Goal: Task Accomplishment & Management: Use online tool/utility

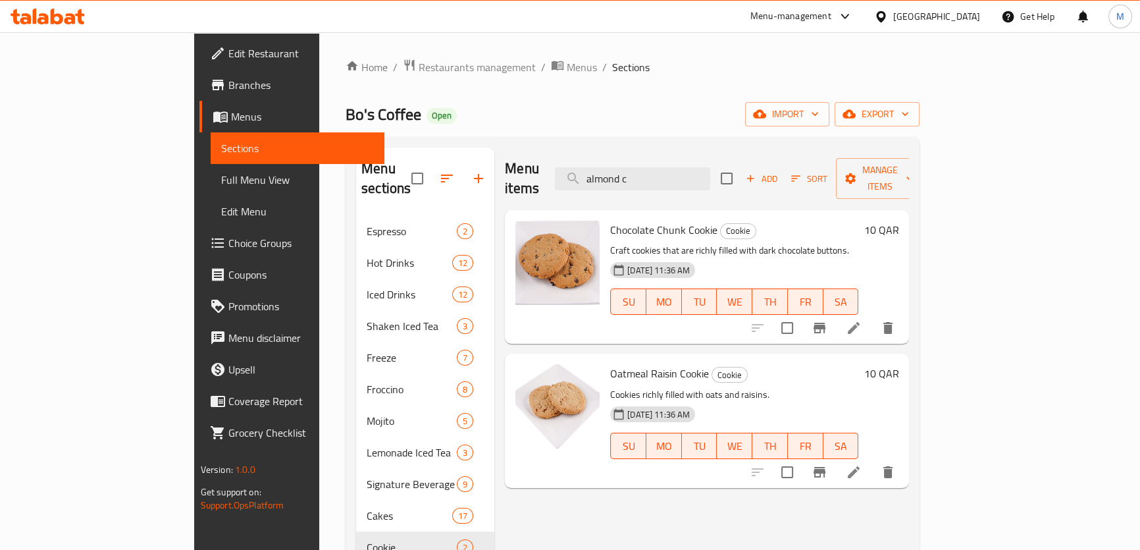
click at [968, 17] on div "Qatar" at bounding box center [936, 16] width 87 height 14
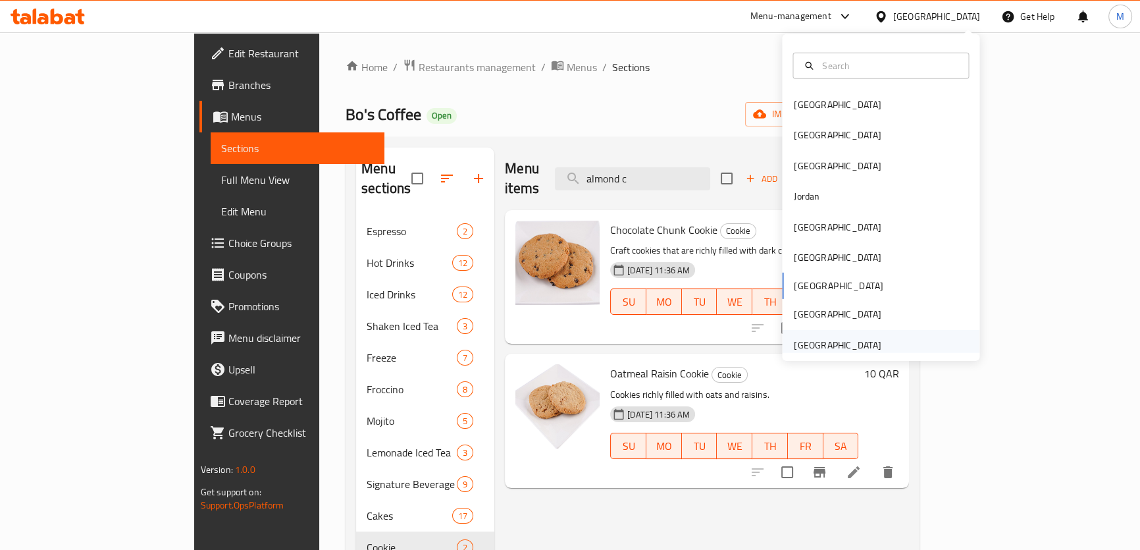
click at [836, 339] on div "United Arab Emirates" at bounding box center [837, 345] width 87 height 14
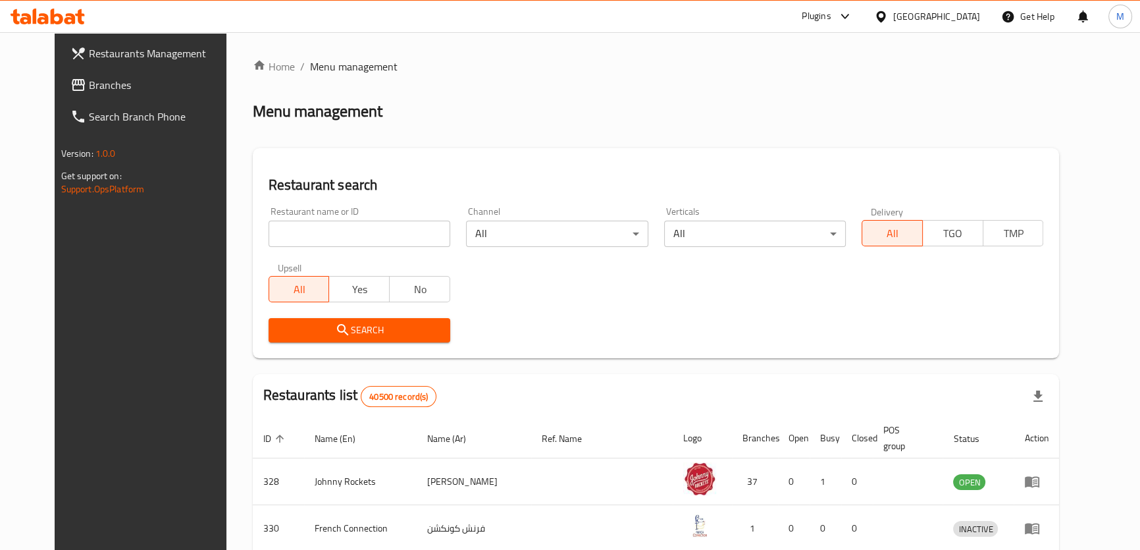
click at [89, 86] on span "Branches" at bounding box center [161, 85] width 145 height 16
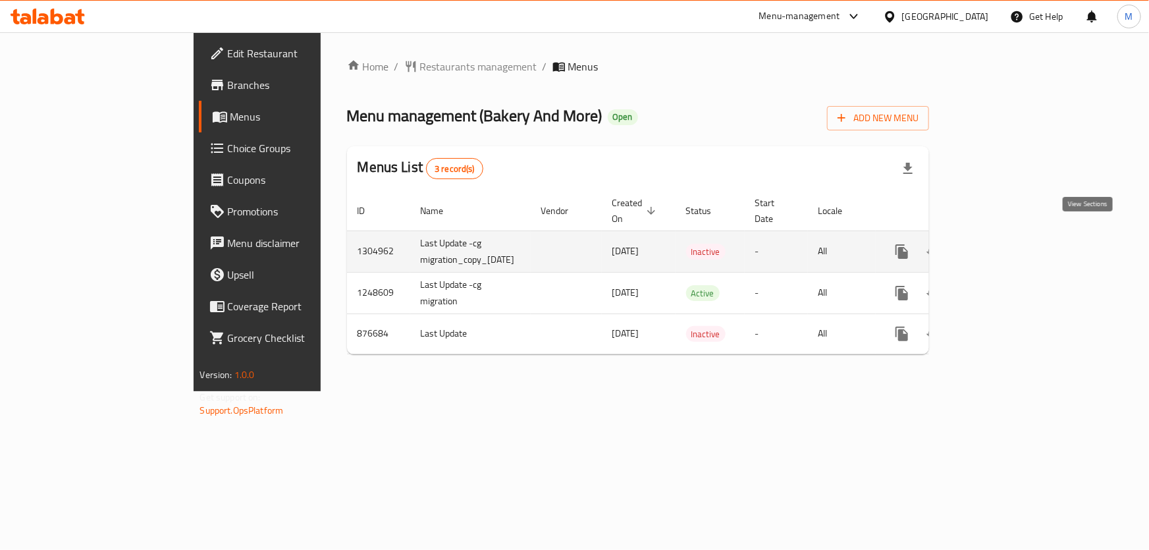
click at [1012, 236] on link "enhanced table" at bounding box center [997, 252] width 32 height 32
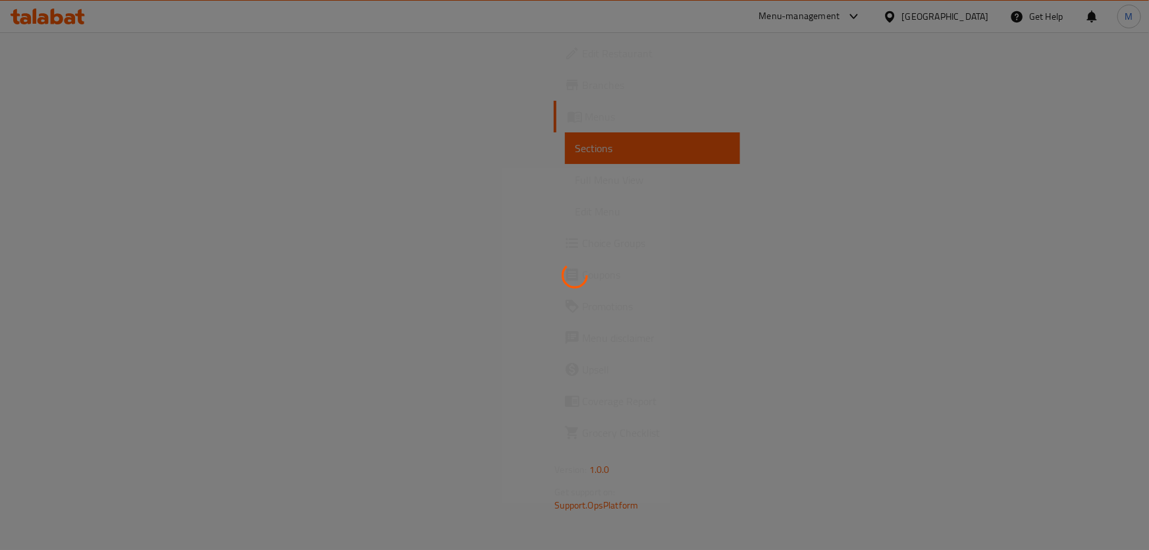
click at [457, 454] on div at bounding box center [574, 275] width 1149 height 550
drag, startPoint x: 565, startPoint y: 311, endPoint x: 556, endPoint y: 288, distance: 25.7
click at [565, 311] on div at bounding box center [574, 275] width 1149 height 550
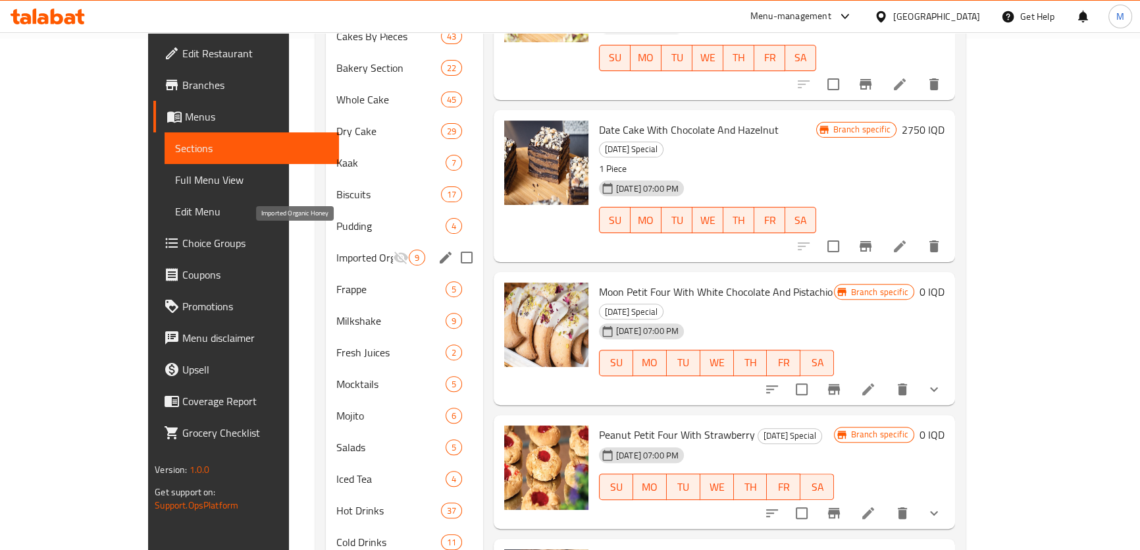
scroll to position [540, 0]
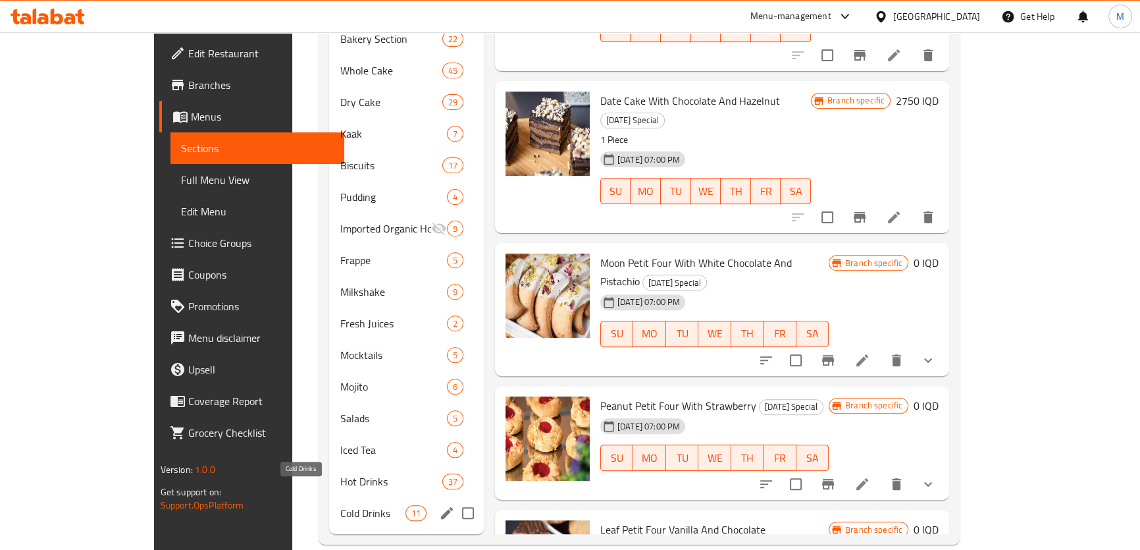
click at [340, 505] on span "Cold Drinks" at bounding box center [372, 513] width 65 height 16
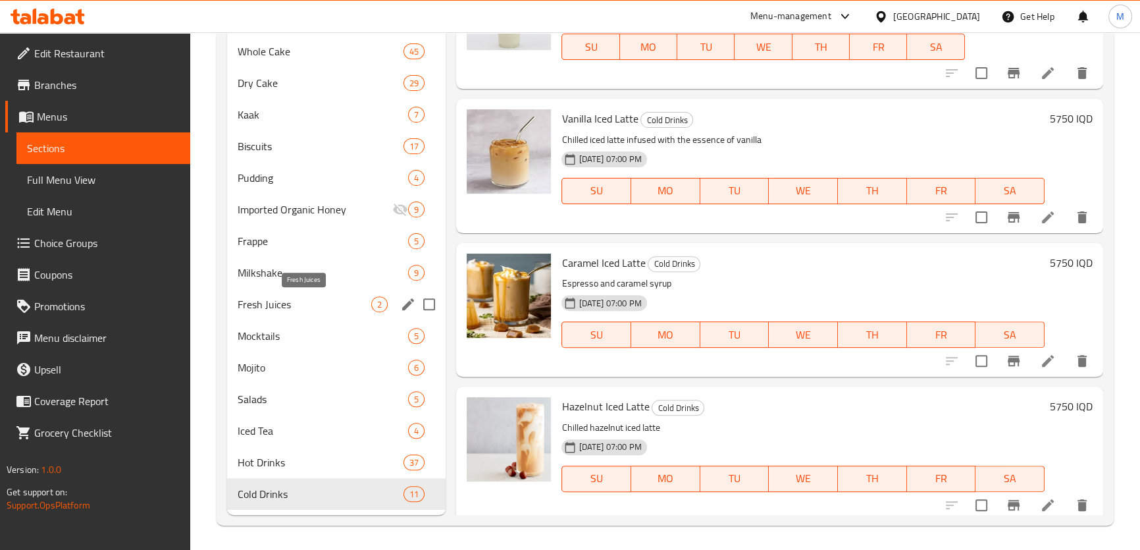
scroll to position [540, 0]
click at [311, 471] on div "Hot Drinks 37" at bounding box center [336, 462] width 219 height 32
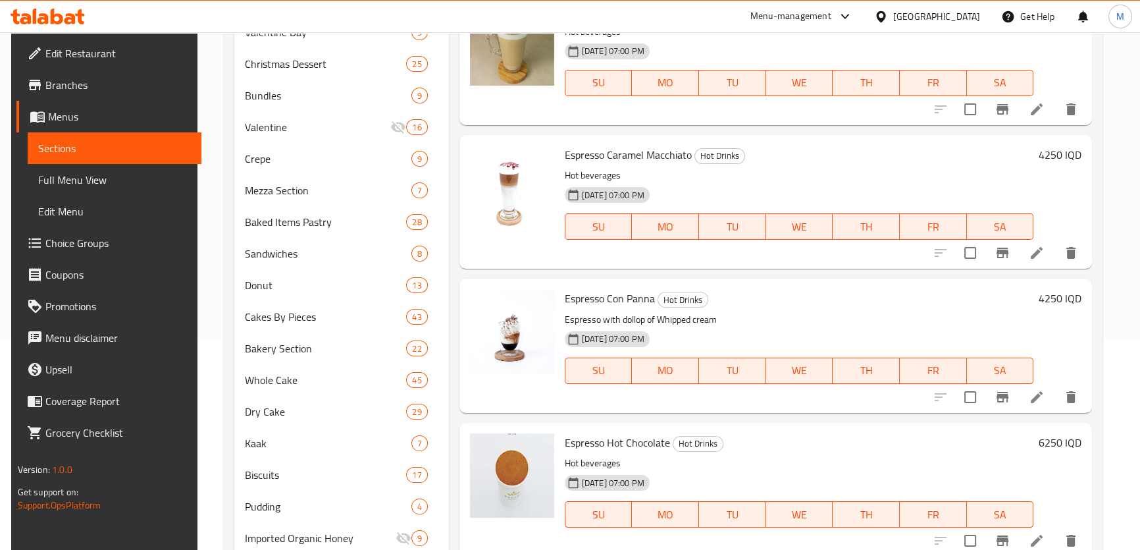
scroll to position [540, 0]
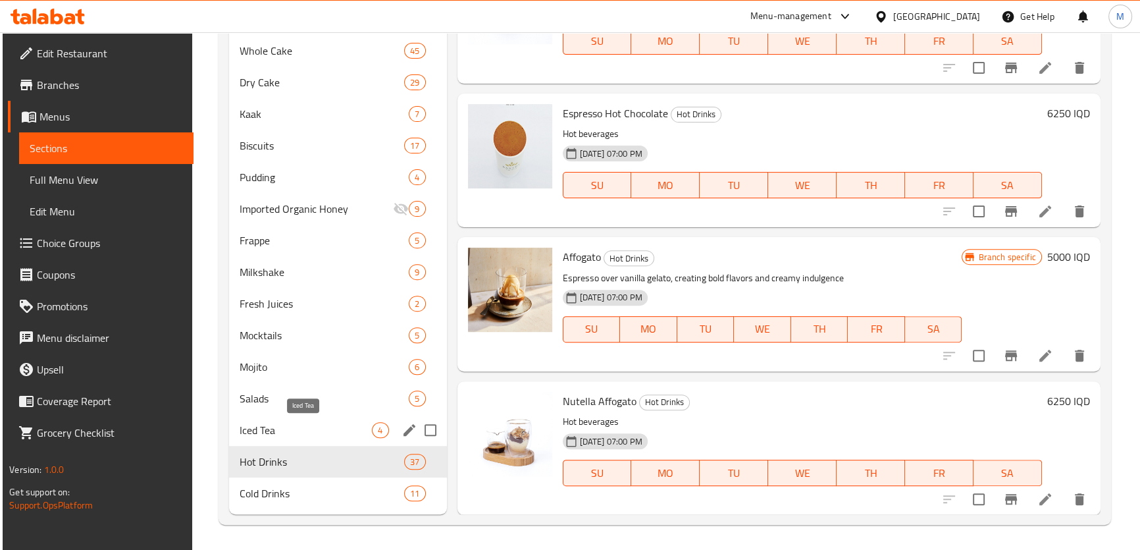
click at [289, 426] on span "Iced Tea" at bounding box center [306, 430] width 133 height 16
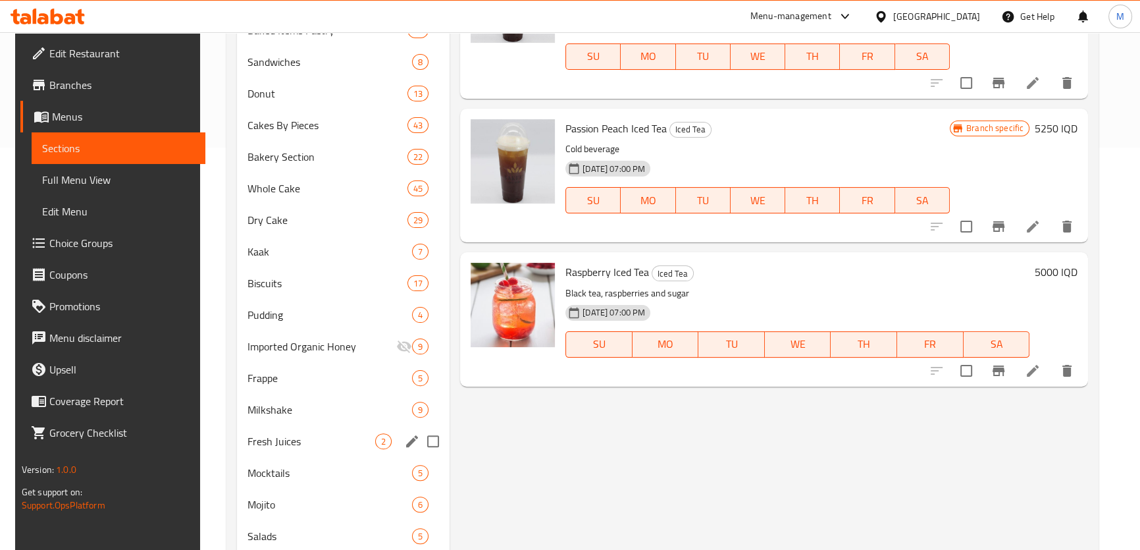
scroll to position [540, 0]
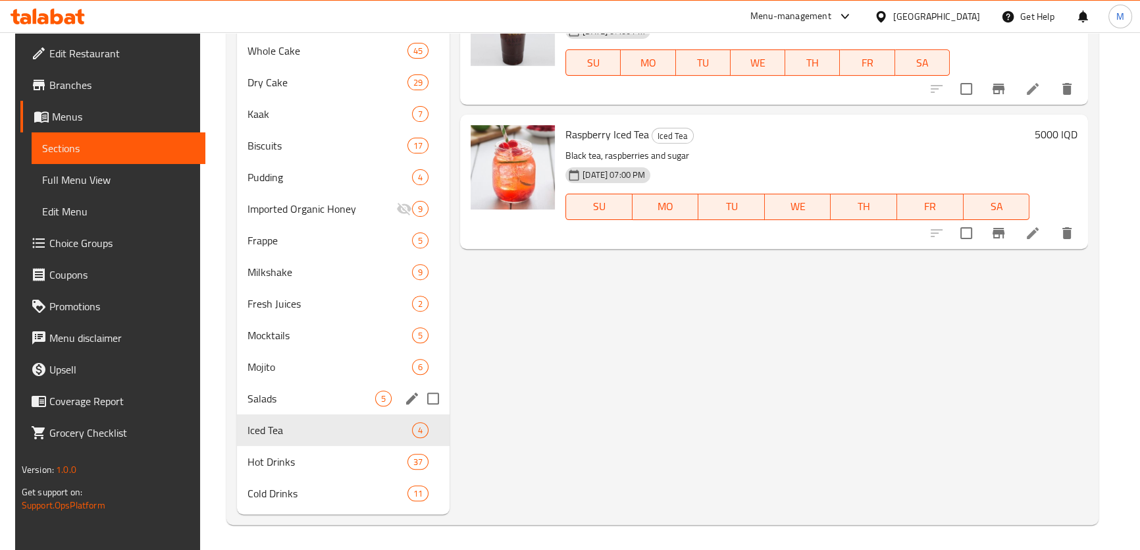
click at [312, 402] on span "Salads" at bounding box center [311, 398] width 128 height 16
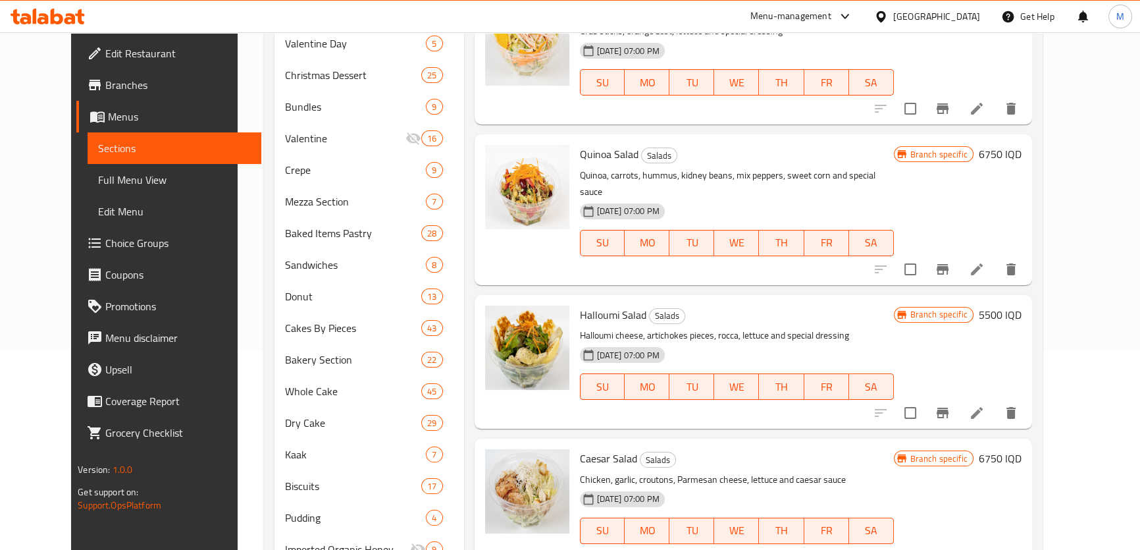
scroll to position [540, 0]
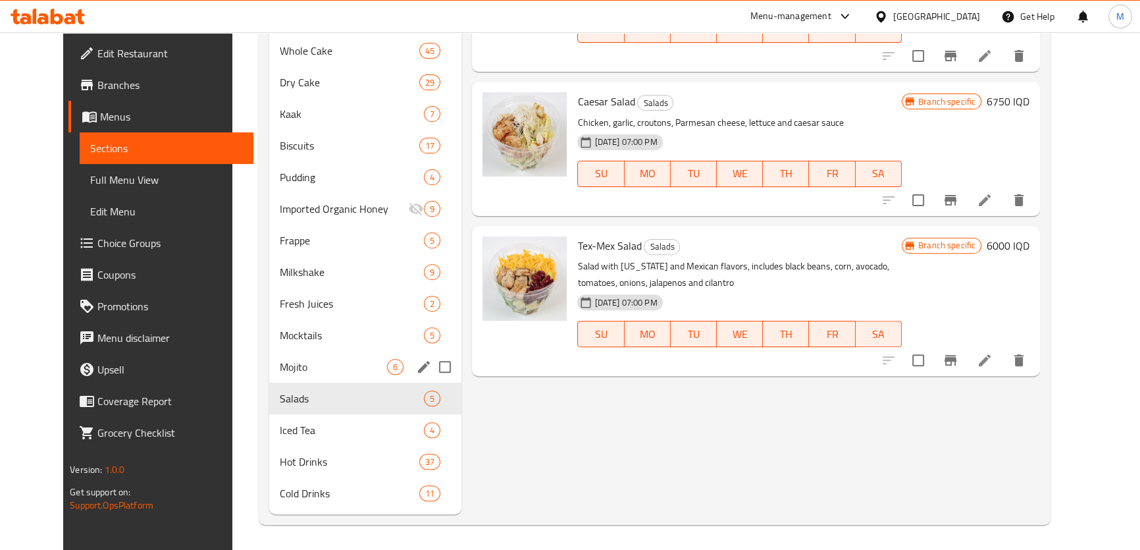
click at [280, 365] on span "Mojito" at bounding box center [334, 367] width 108 height 16
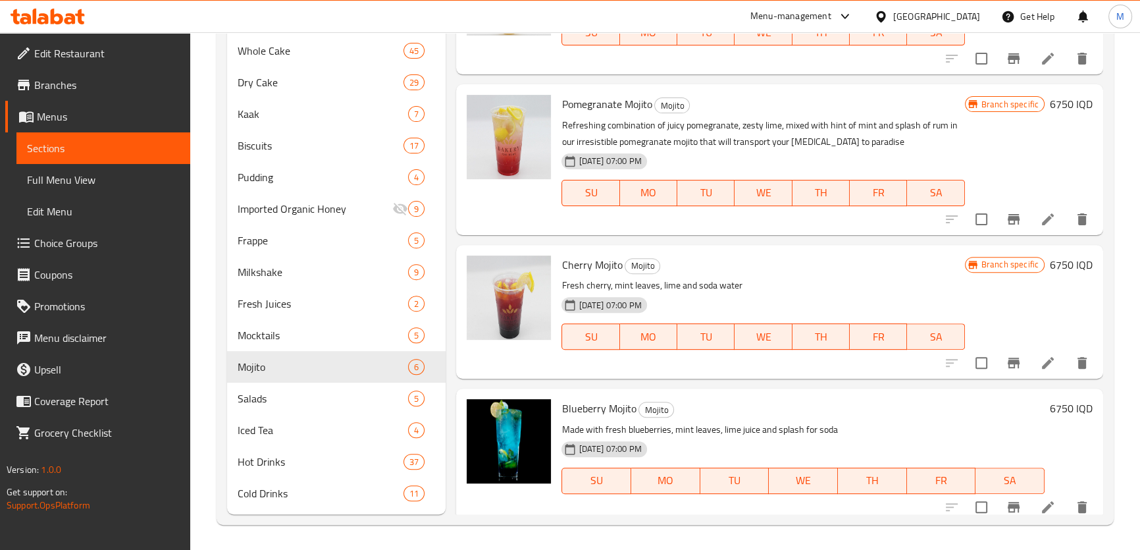
scroll to position [22, 0]
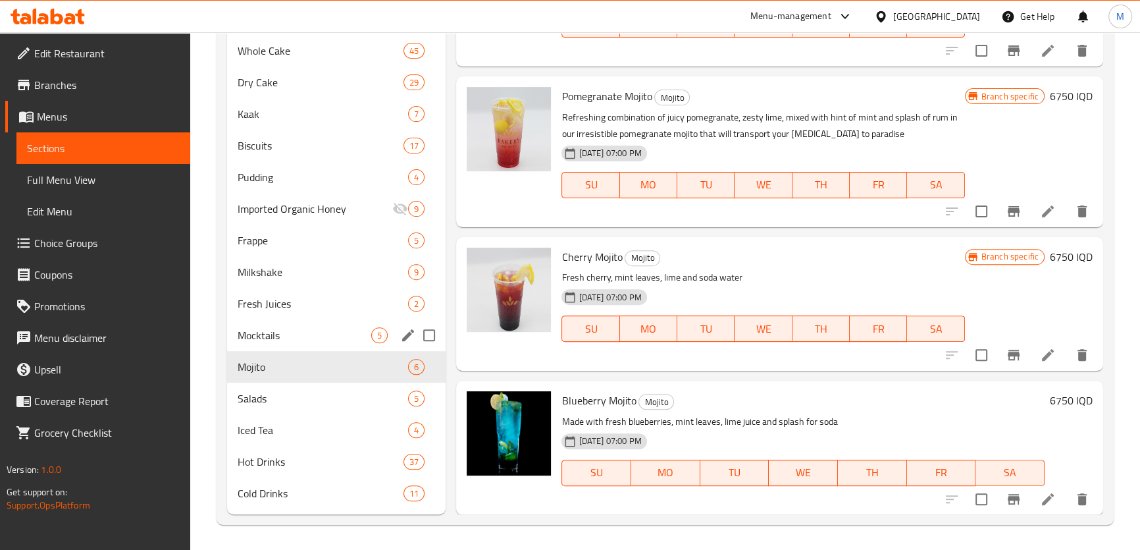
click at [316, 328] on span "Mocktails" at bounding box center [305, 335] width 134 height 16
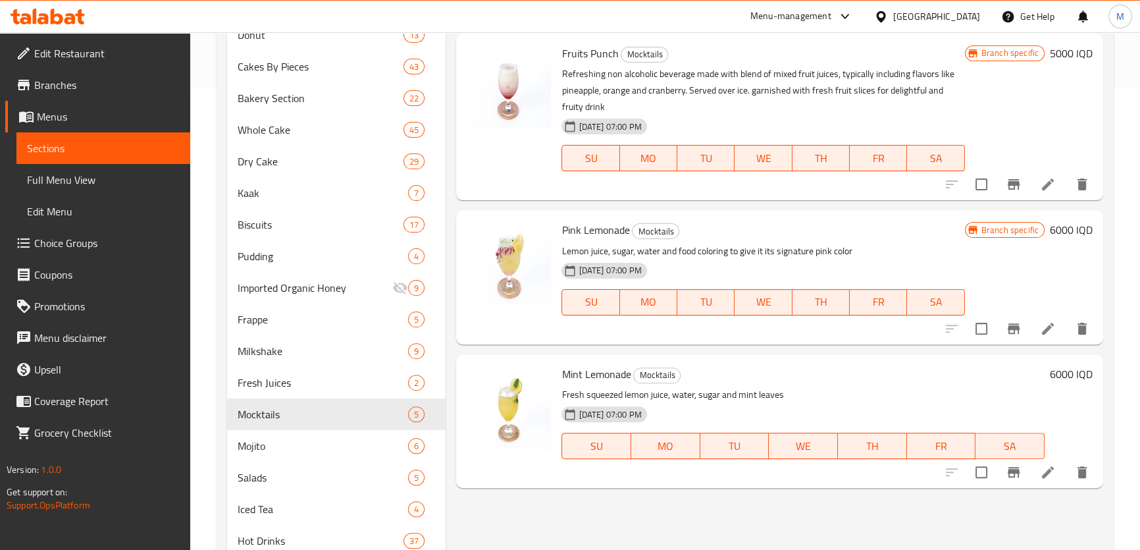
scroll to position [540, 0]
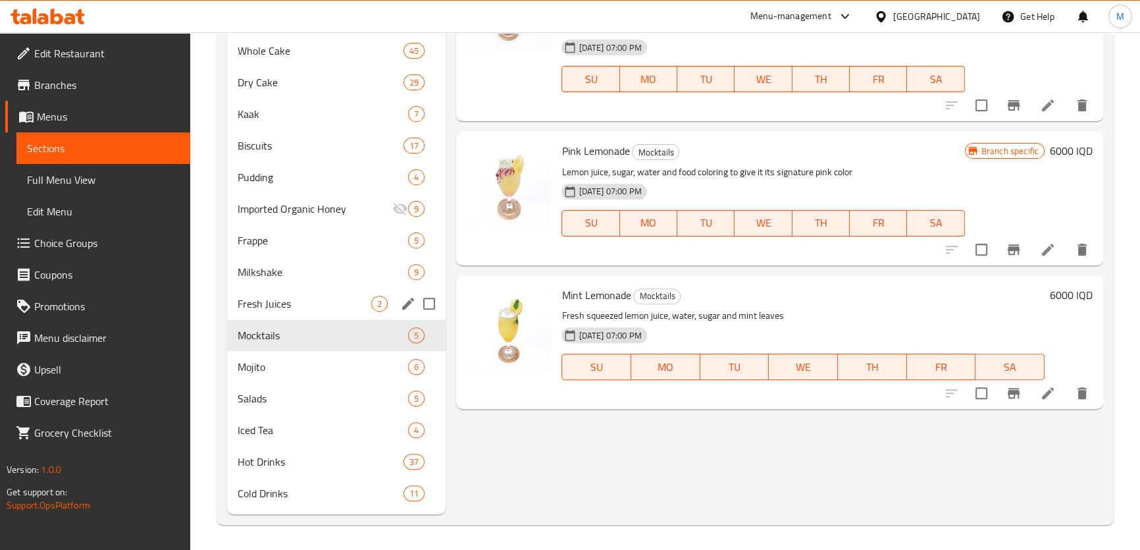
click at [267, 312] on div "Fresh Juices 2" at bounding box center [336, 304] width 219 height 32
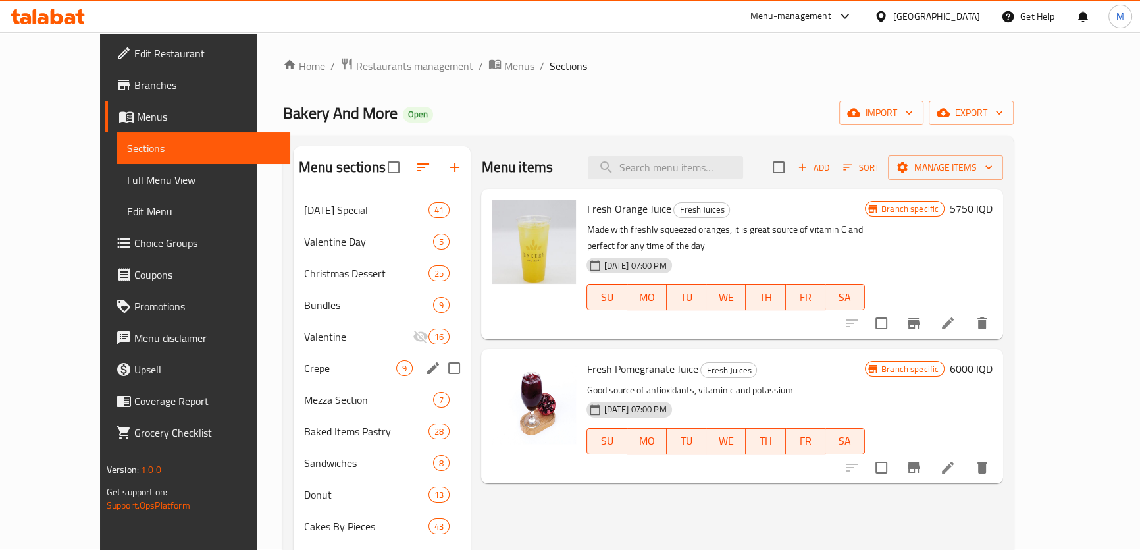
scroll to position [361, 0]
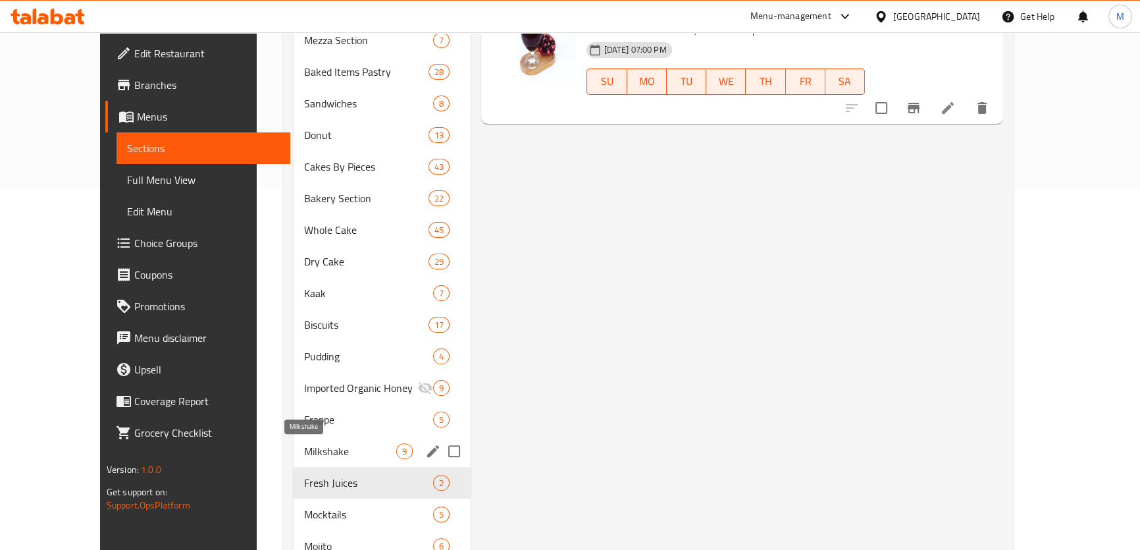
click at [304, 453] on span "Milkshake" at bounding box center [350, 451] width 92 height 16
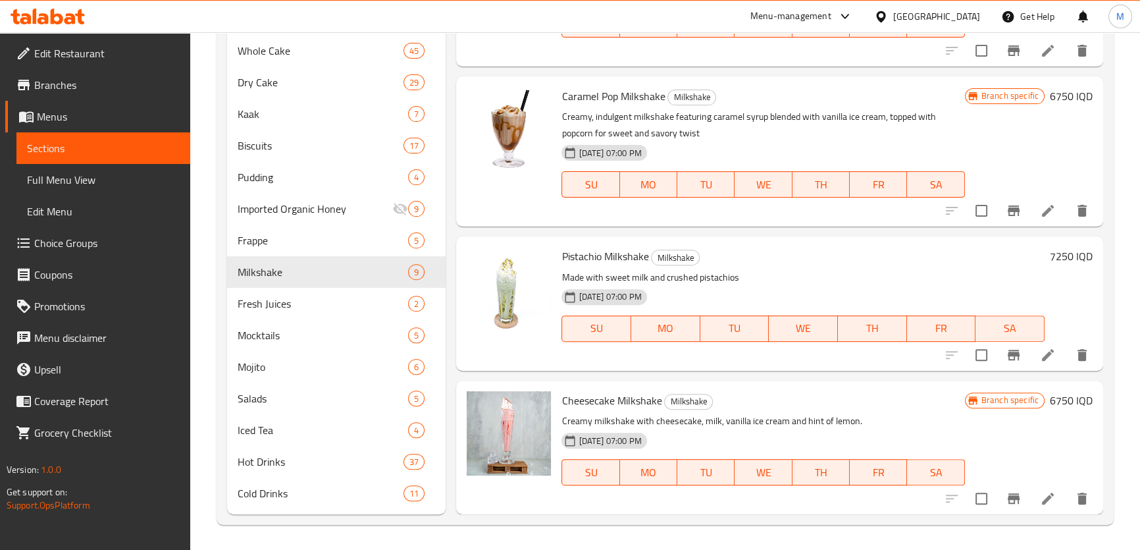
scroll to position [540, 0]
click at [298, 238] on span "Frappe" at bounding box center [305, 240] width 134 height 16
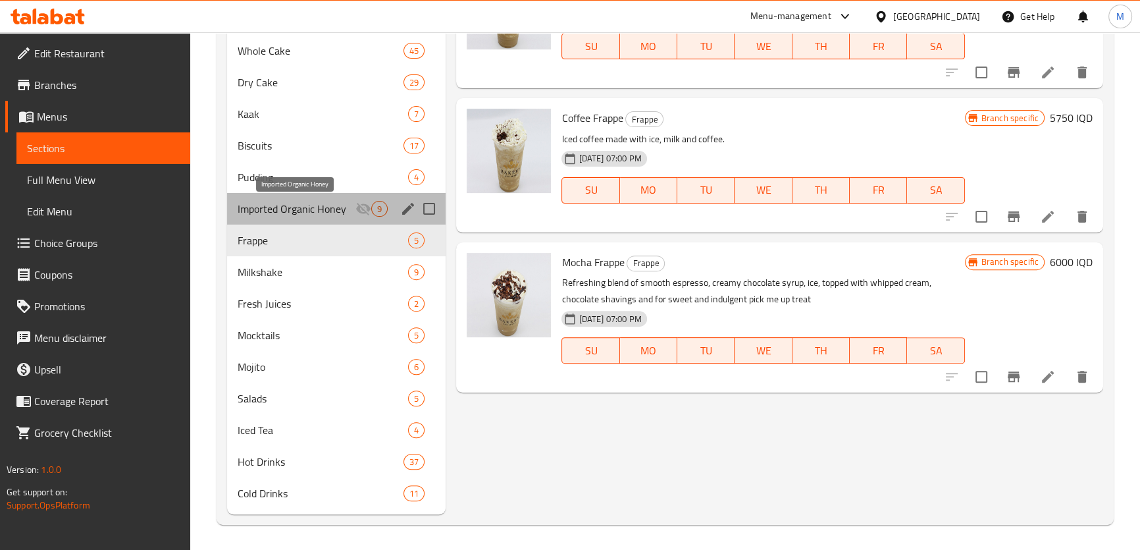
click at [305, 212] on span "Imported Organic Honey" at bounding box center [297, 209] width 118 height 16
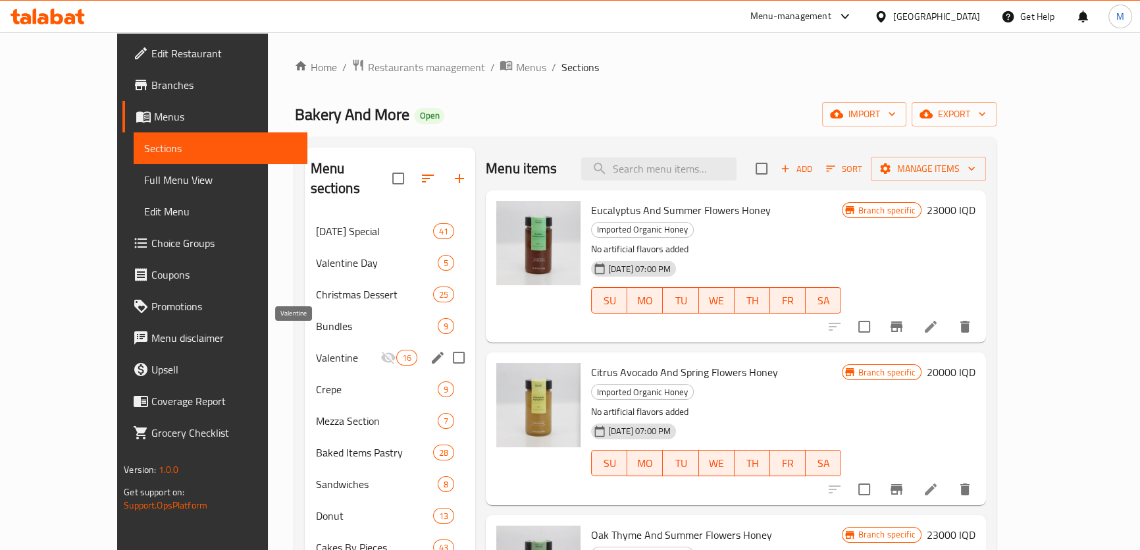
click at [315, 350] on span "Valentine" at bounding box center [347, 358] width 65 height 16
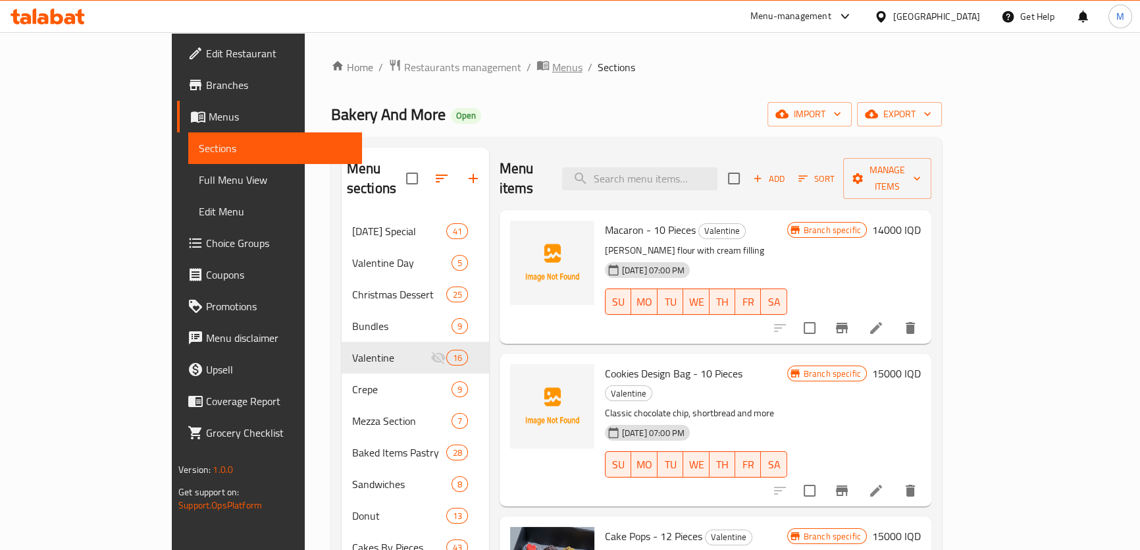
click at [552, 70] on span "Menus" at bounding box center [567, 67] width 30 height 16
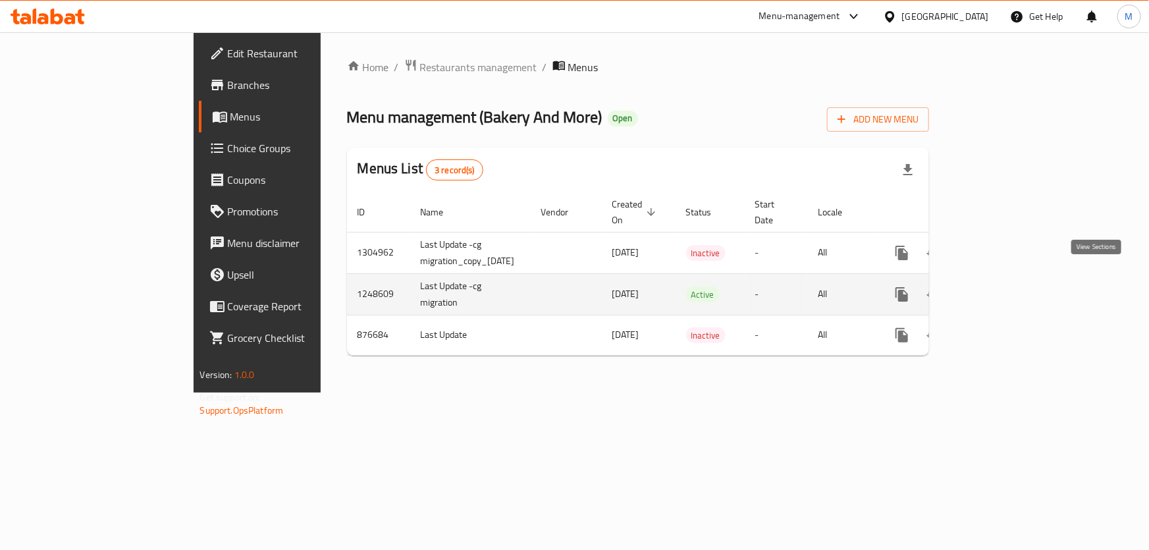
click at [1004, 286] on icon "enhanced table" at bounding box center [997, 294] width 16 height 16
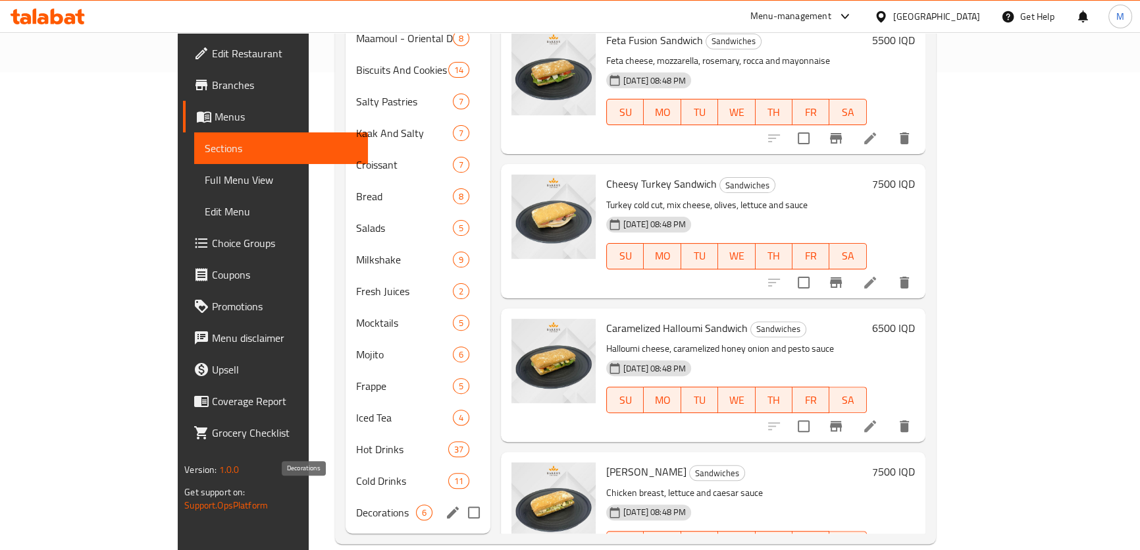
click at [356, 504] on span "Decorations" at bounding box center [386, 512] width 60 height 16
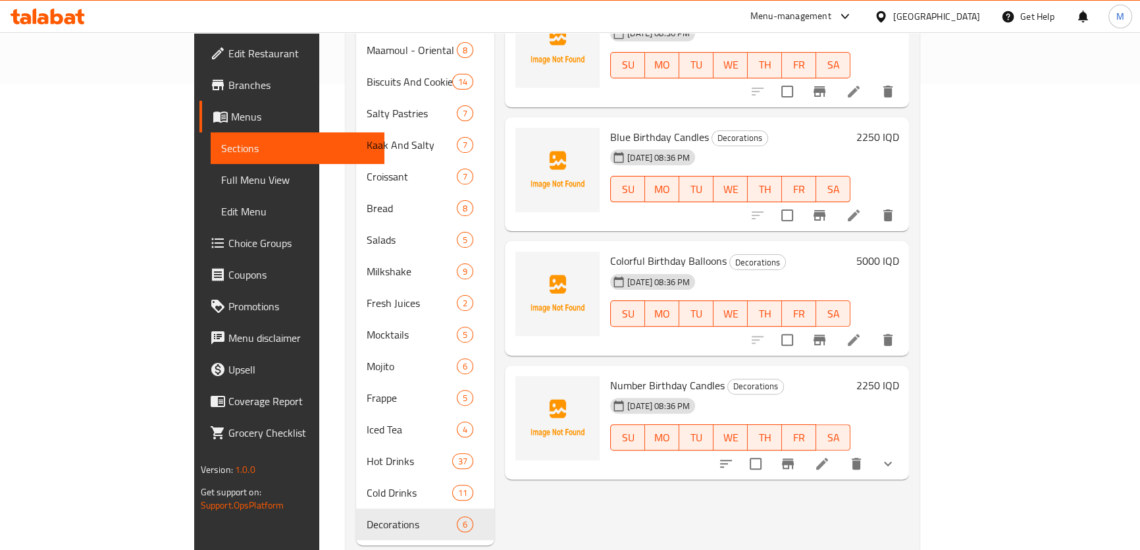
scroll to position [477, 0]
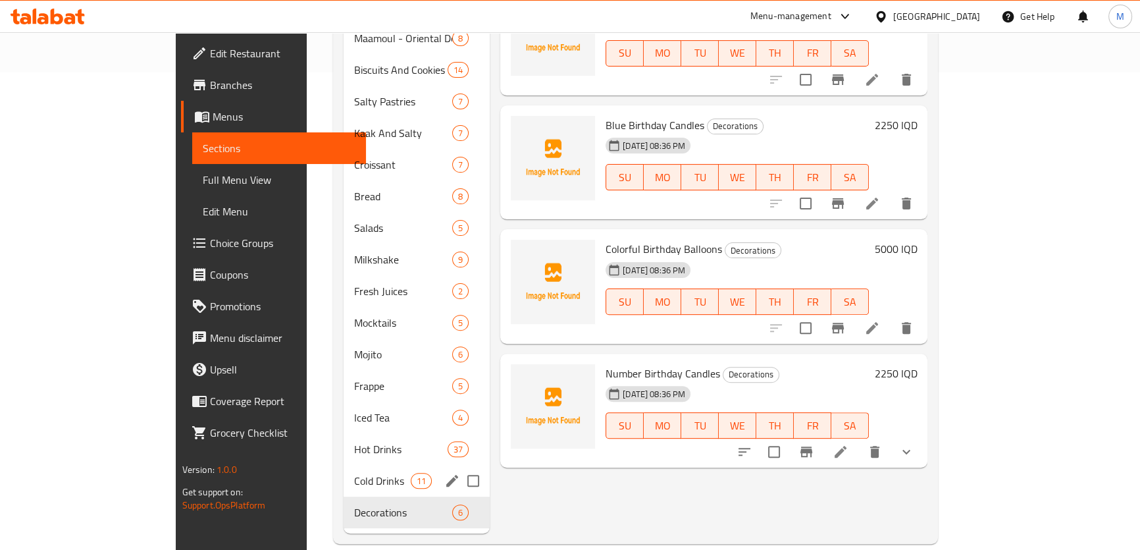
drag, startPoint x: 271, startPoint y: 445, endPoint x: 277, endPoint y: 424, distance: 22.1
click at [344, 465] on div "Cold Drinks 11" at bounding box center [417, 481] width 146 height 32
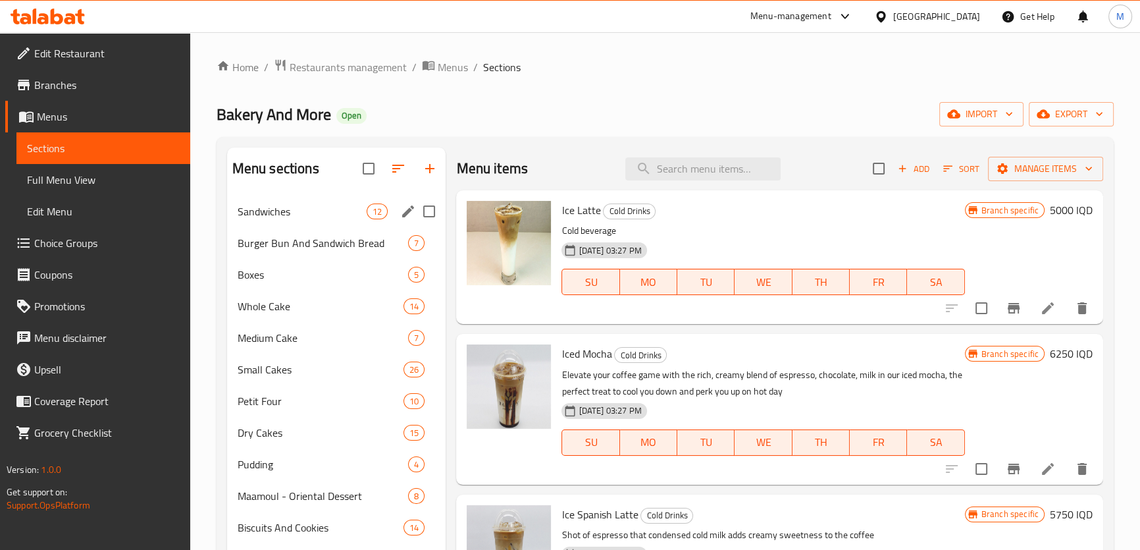
click at [303, 213] on span "Sandwiches" at bounding box center [303, 211] width 130 height 16
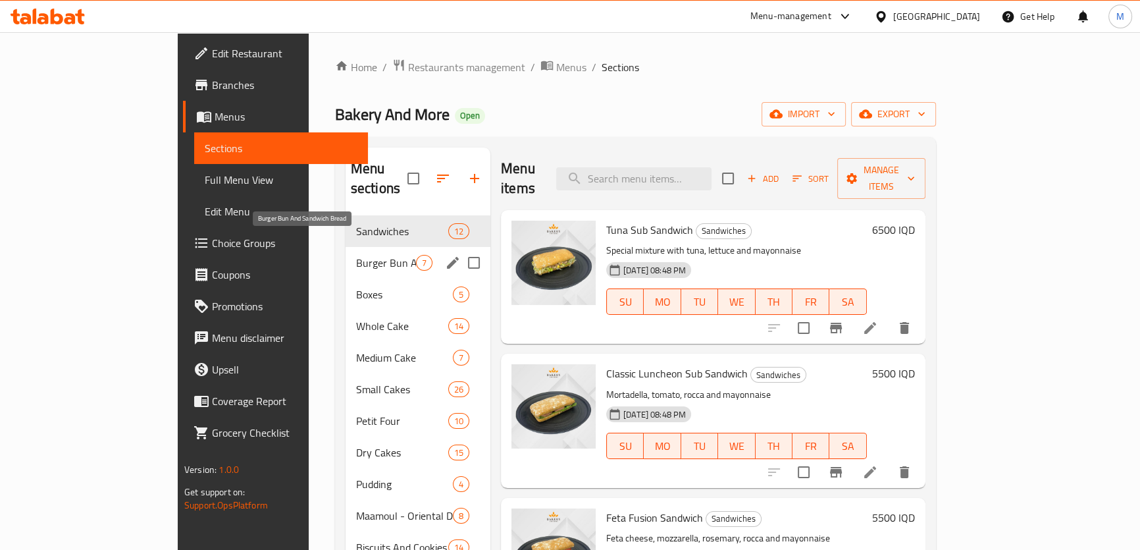
click at [356, 255] on span "Burger Bun And Sandwich Bread" at bounding box center [386, 263] width 60 height 16
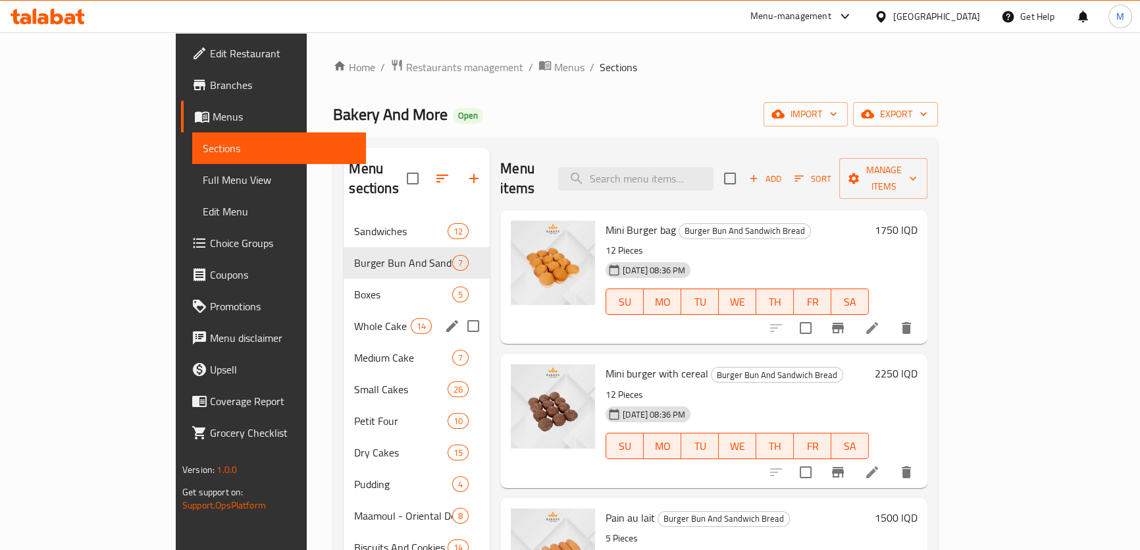
click at [354, 318] on span "Whole Cake" at bounding box center [382, 326] width 56 height 16
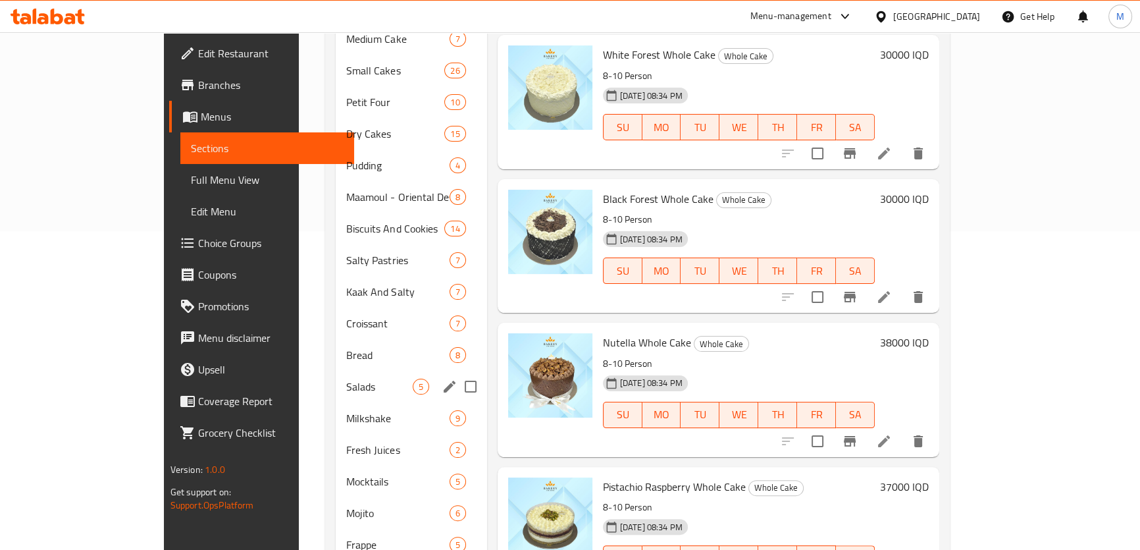
scroll to position [238, 0]
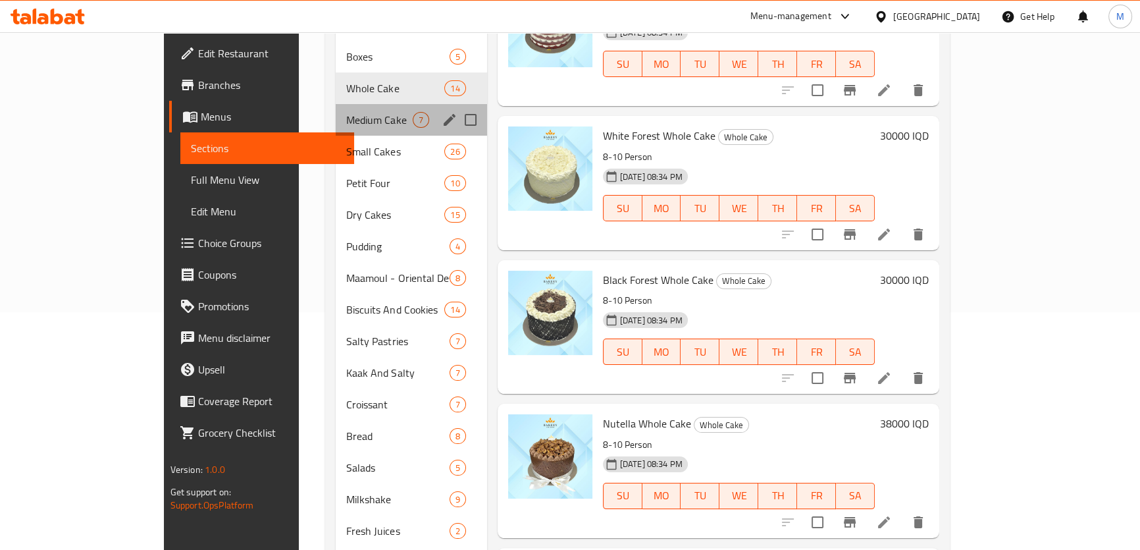
click at [336, 104] on div "Medium Cake 7" at bounding box center [411, 120] width 151 height 32
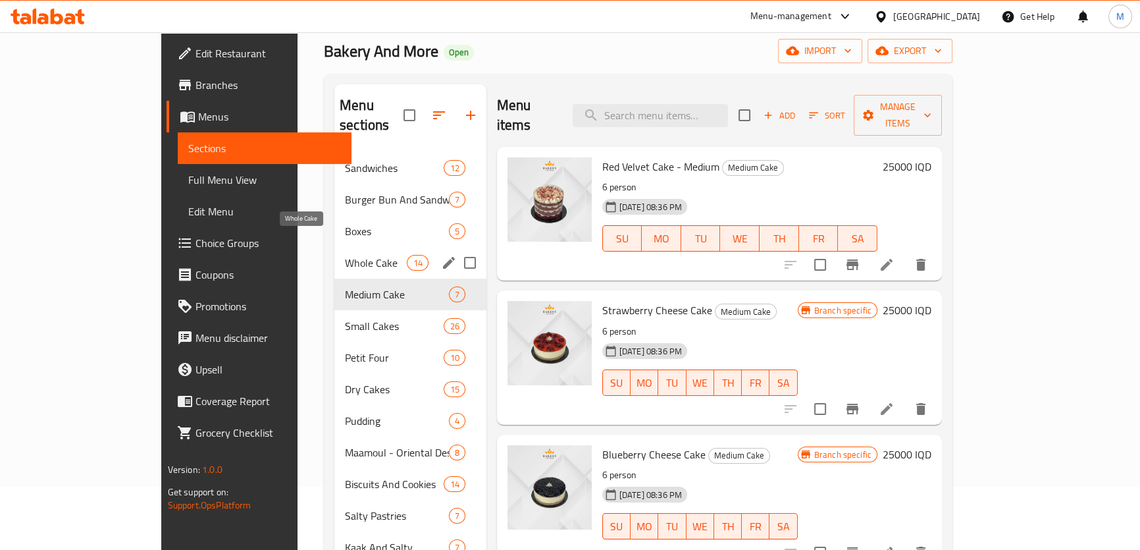
scroll to position [59, 0]
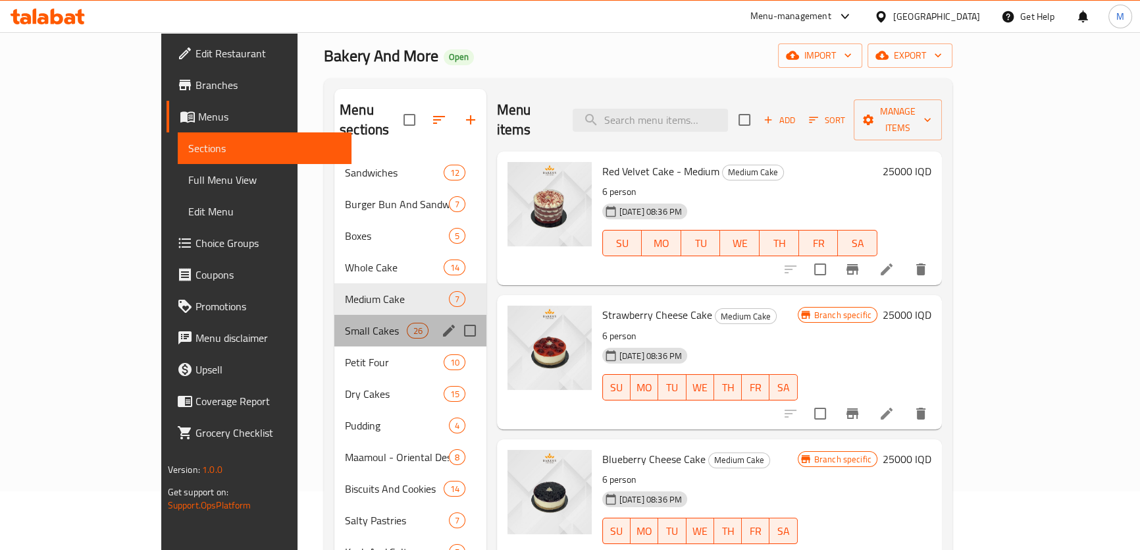
click at [334, 315] on div "Small Cakes 26" at bounding box center [410, 331] width 152 height 32
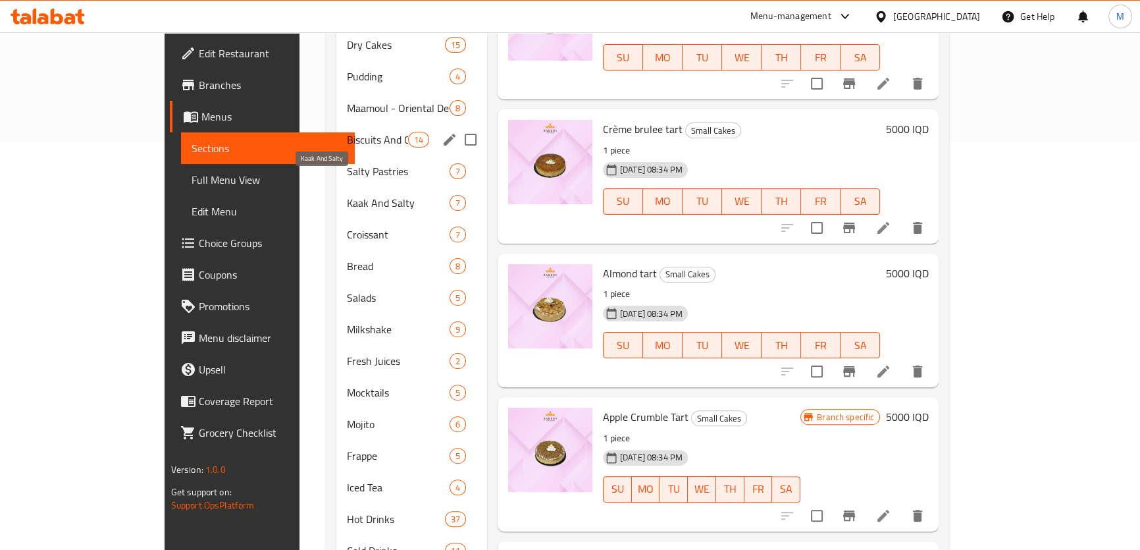
scroll to position [178, 0]
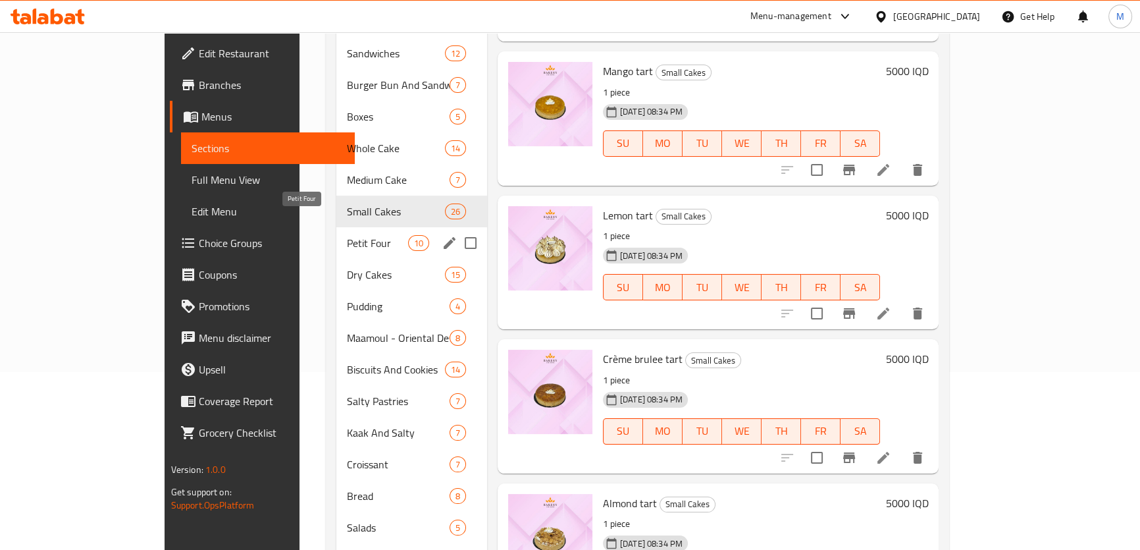
click at [347, 235] on span "Petit Four" at bounding box center [377, 243] width 61 height 16
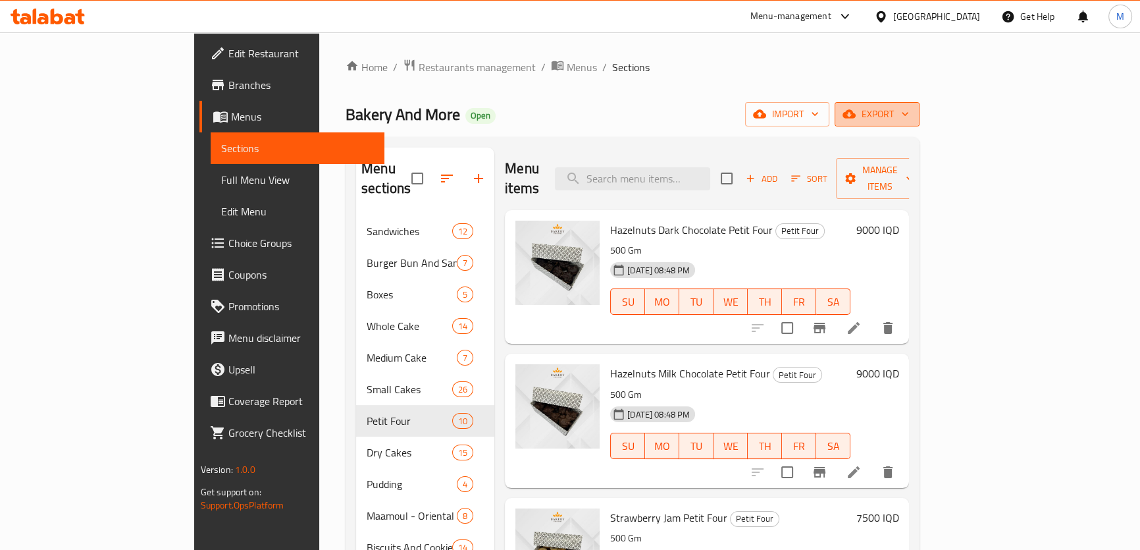
click at [909, 112] on span "export" at bounding box center [877, 114] width 64 height 16
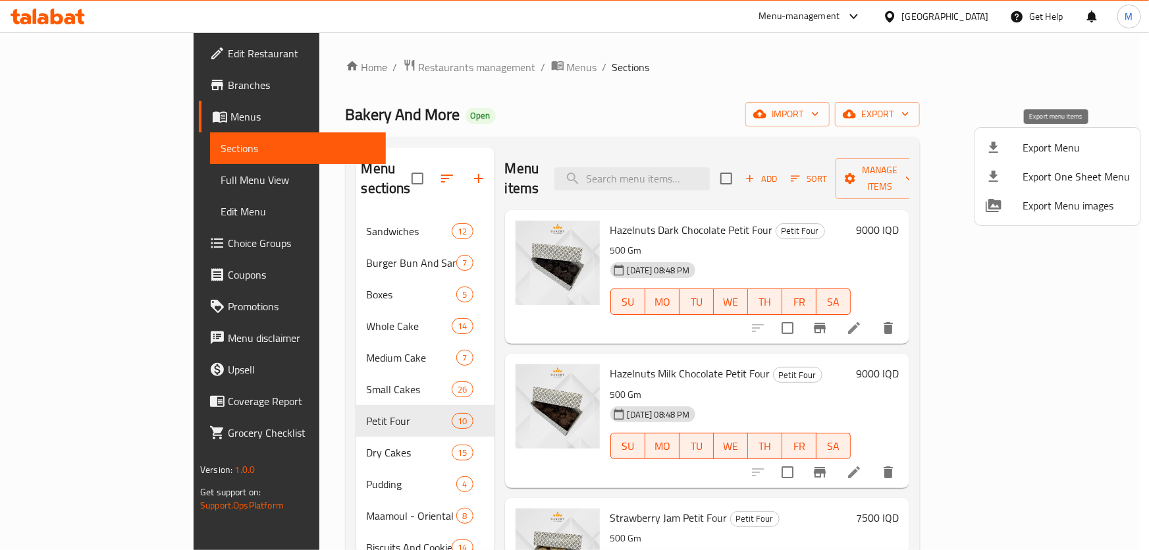
click at [1064, 143] on span "Export Menu" at bounding box center [1075, 148] width 107 height 16
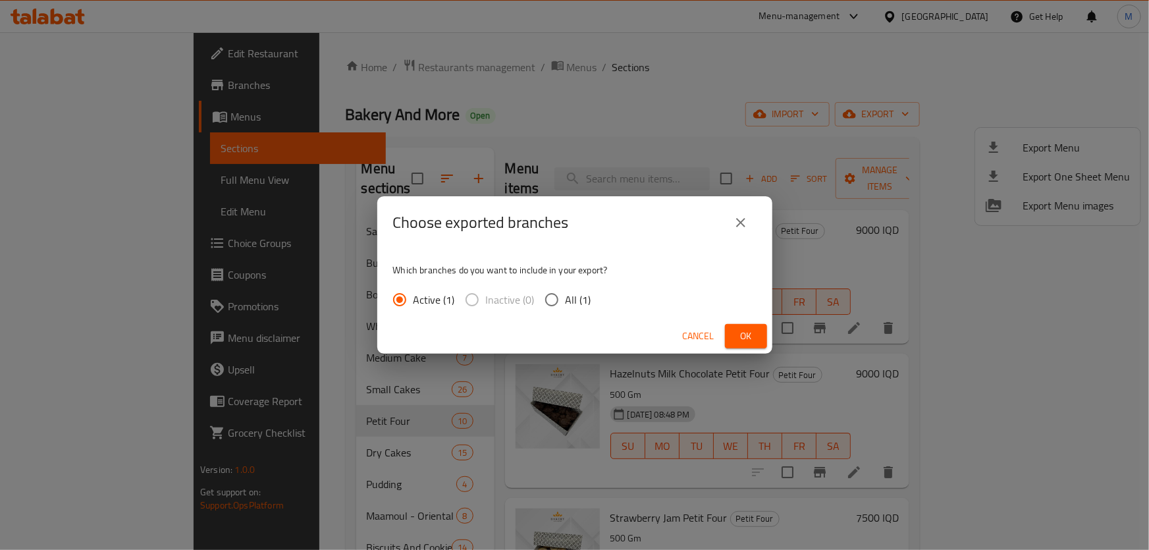
click at [565, 296] on span "All (1)" at bounding box center [578, 300] width 26 height 16
click at [565, 296] on input "All (1)" at bounding box center [552, 300] width 28 height 28
radio input "true"
click at [762, 335] on button "Ok" at bounding box center [746, 336] width 42 height 24
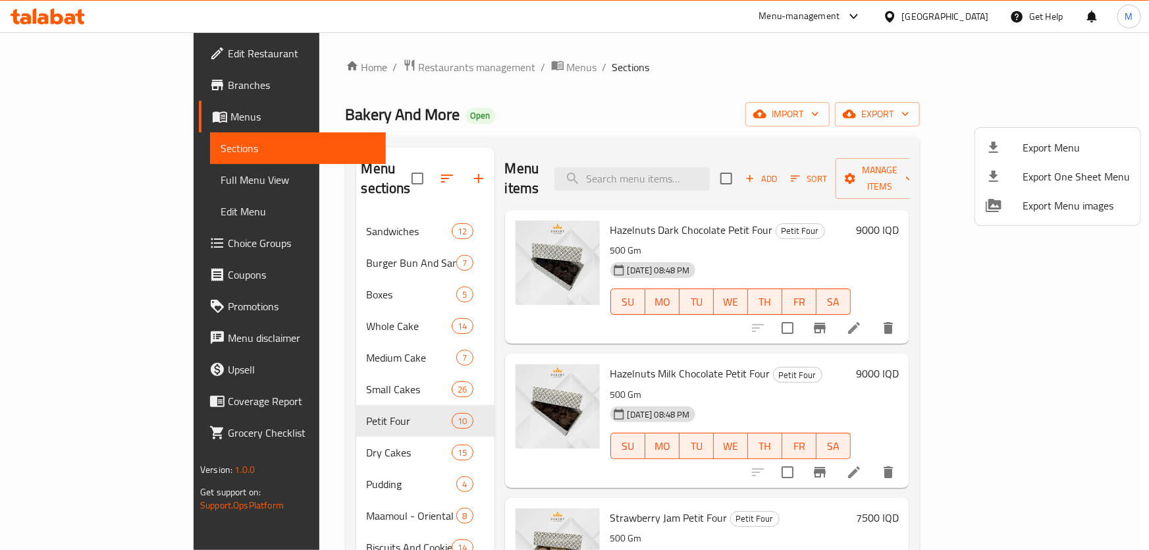
click at [675, 173] on div at bounding box center [574, 275] width 1149 height 550
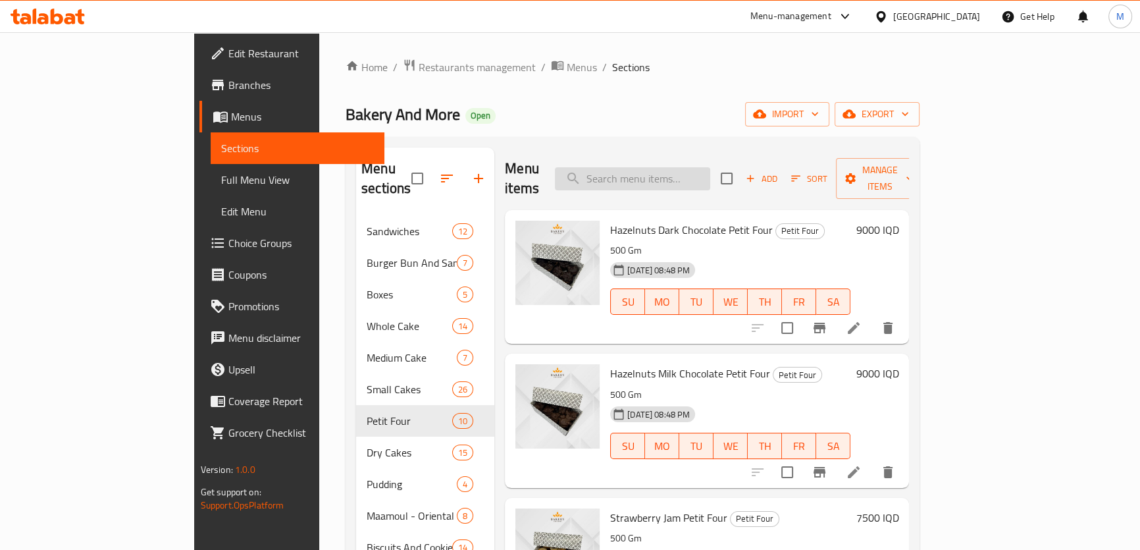
click at [678, 169] on input "search" at bounding box center [632, 178] width 155 height 23
paste input "Birthday Fountain Candle"
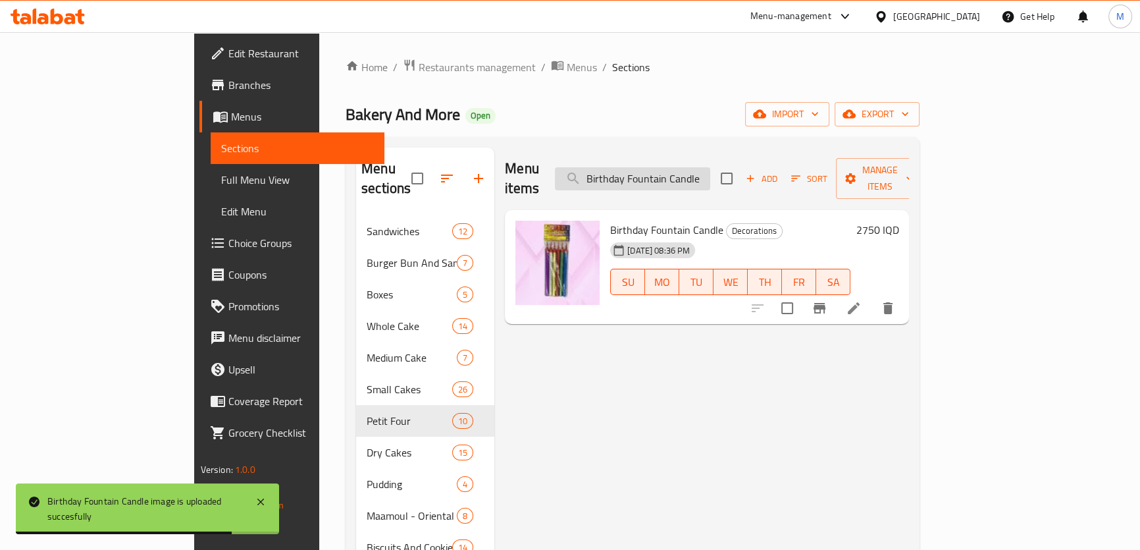
paste input "Party Popper"
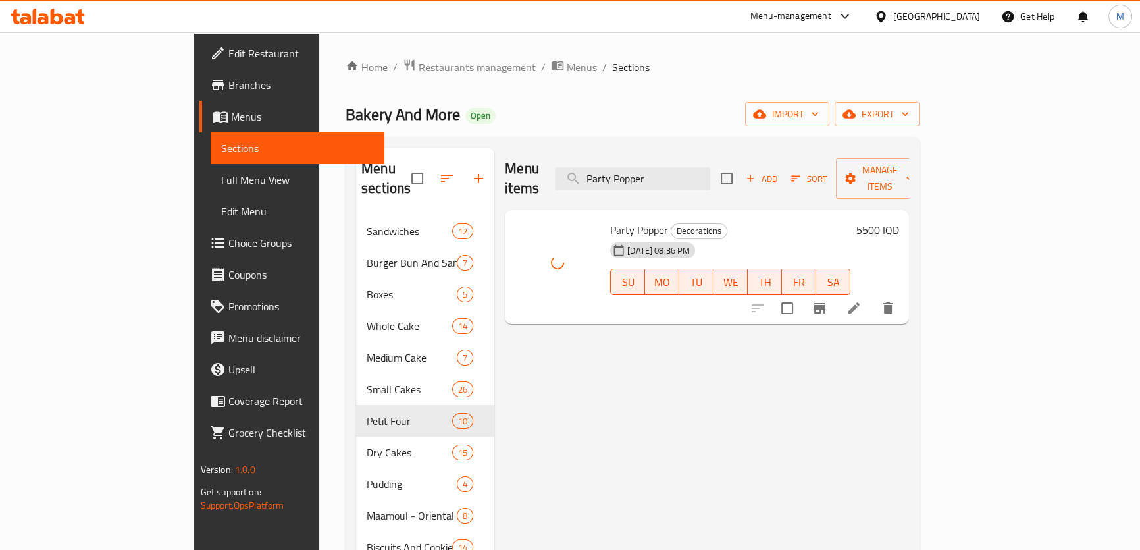
drag, startPoint x: 739, startPoint y: 166, endPoint x: 407, endPoint y: 141, distance: 333.3
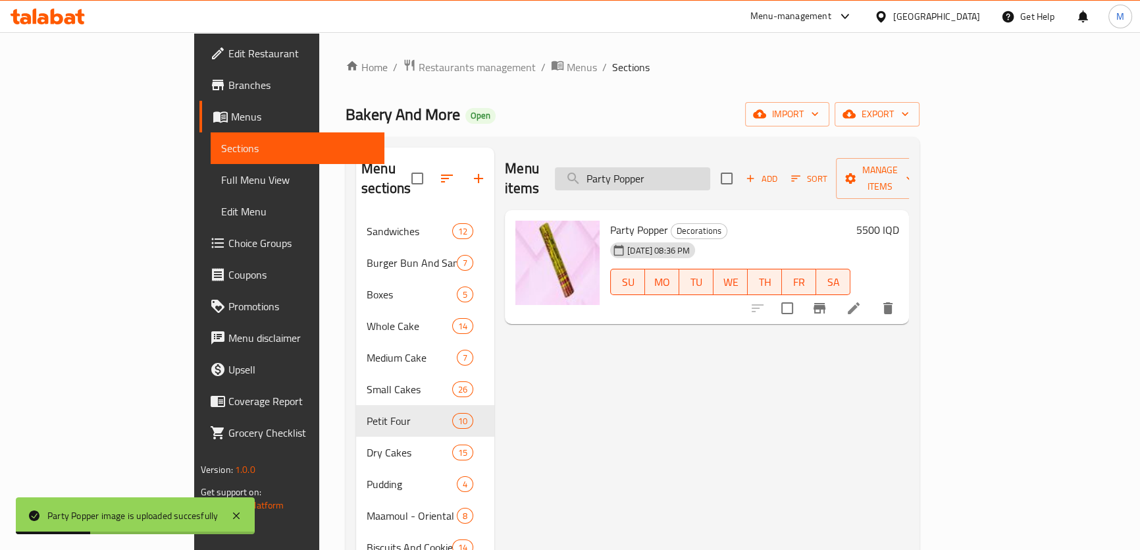
click at [710, 167] on input "Party Popper" at bounding box center [632, 178] width 155 height 23
paste input "urple Birthday Candles"
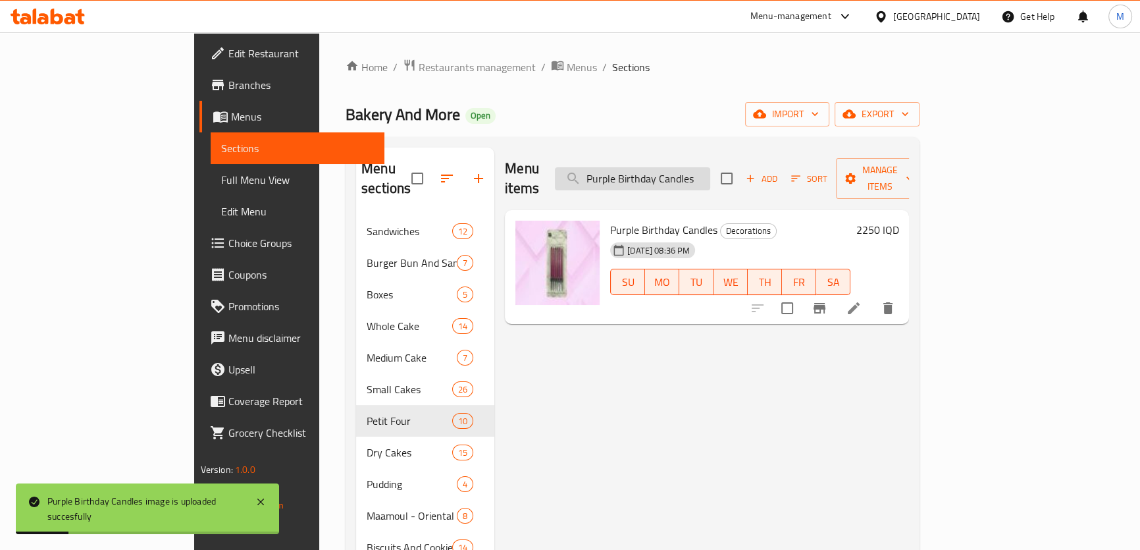
paste input "Blu"
click at [710, 167] on input "Blue Birthday Candles" at bounding box center [632, 178] width 155 height 23
paste input "Colorful Birthday Balloon"
paste input "Number Birthday Candle"
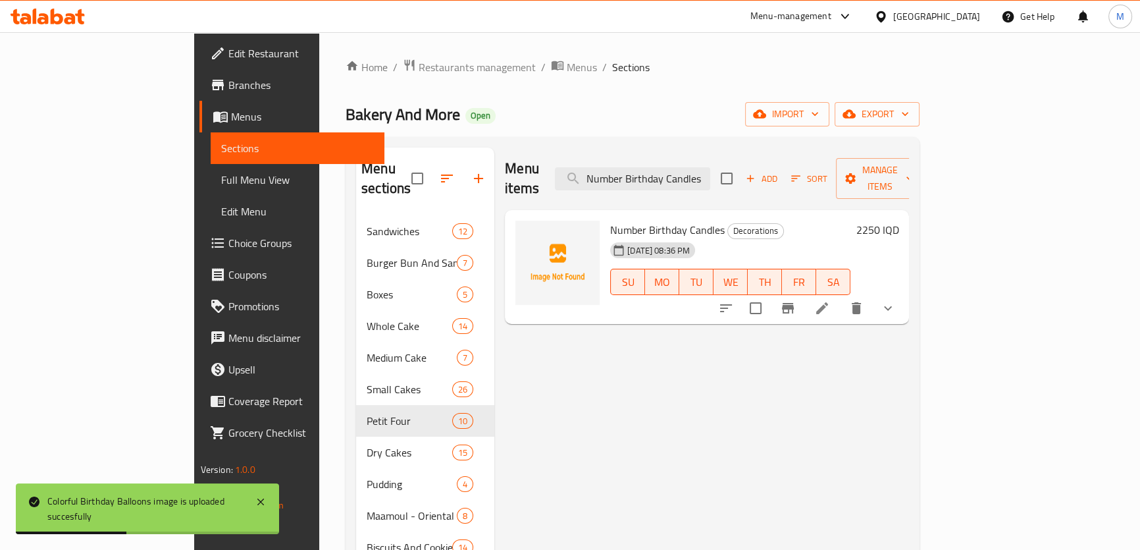
type input "Number Birthday Candles"
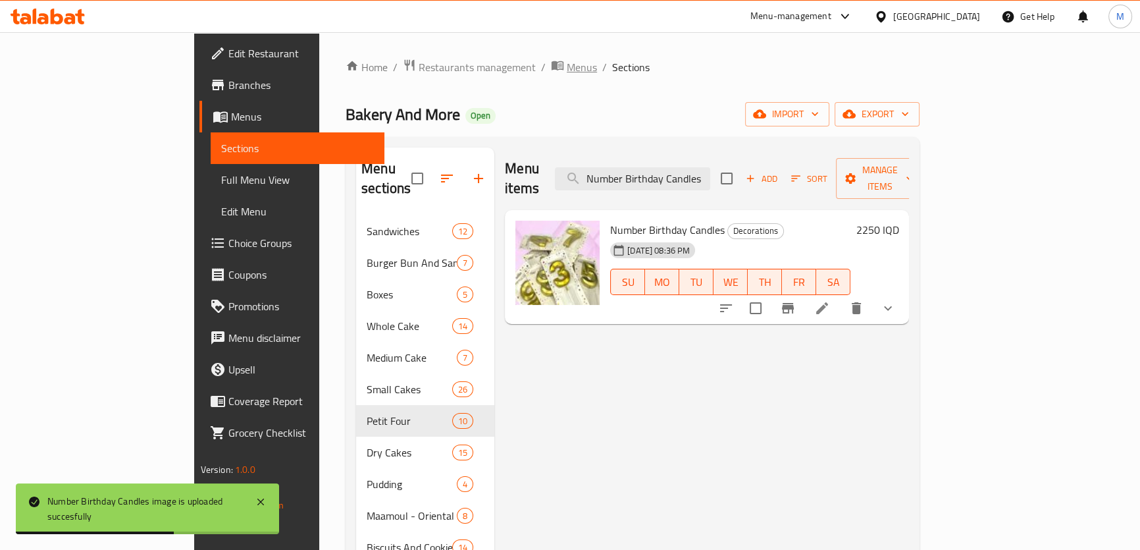
click at [567, 72] on span "Menus" at bounding box center [582, 67] width 30 height 16
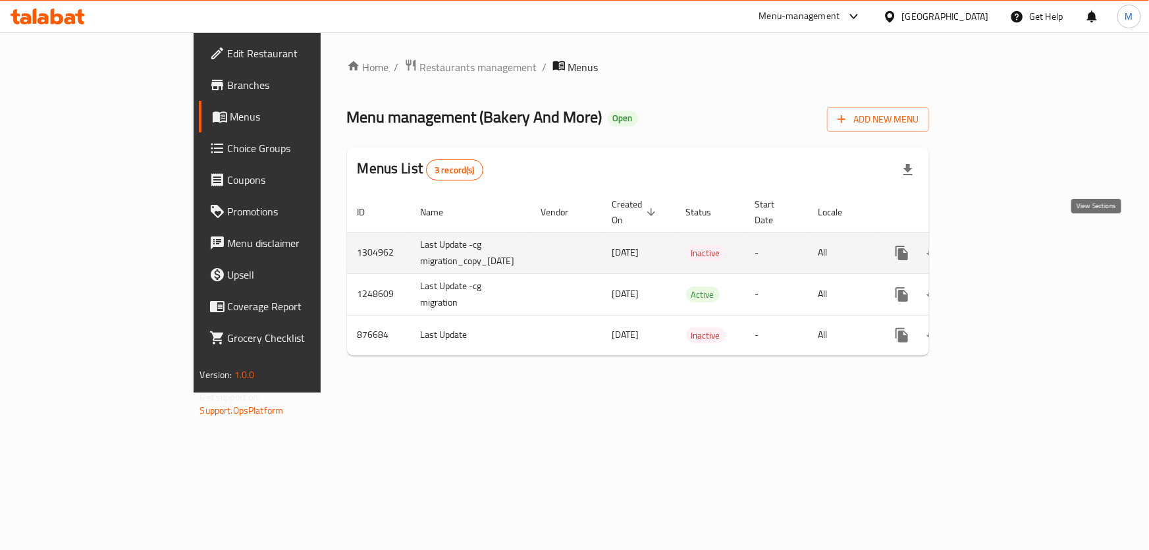
click at [1004, 245] on icon "enhanced table" at bounding box center [997, 253] width 16 height 16
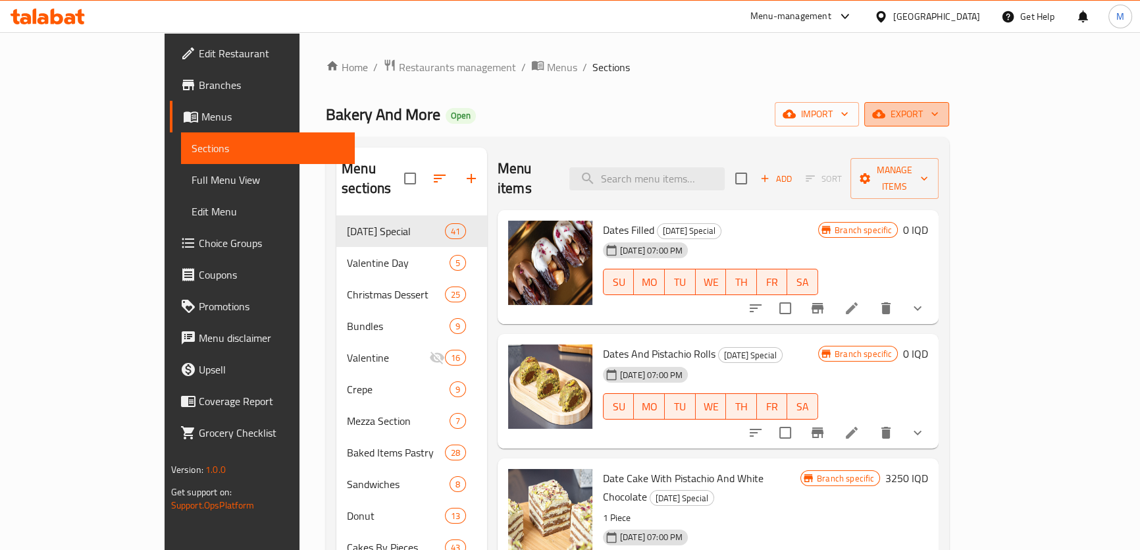
click at [939, 114] on span "export" at bounding box center [907, 114] width 64 height 16
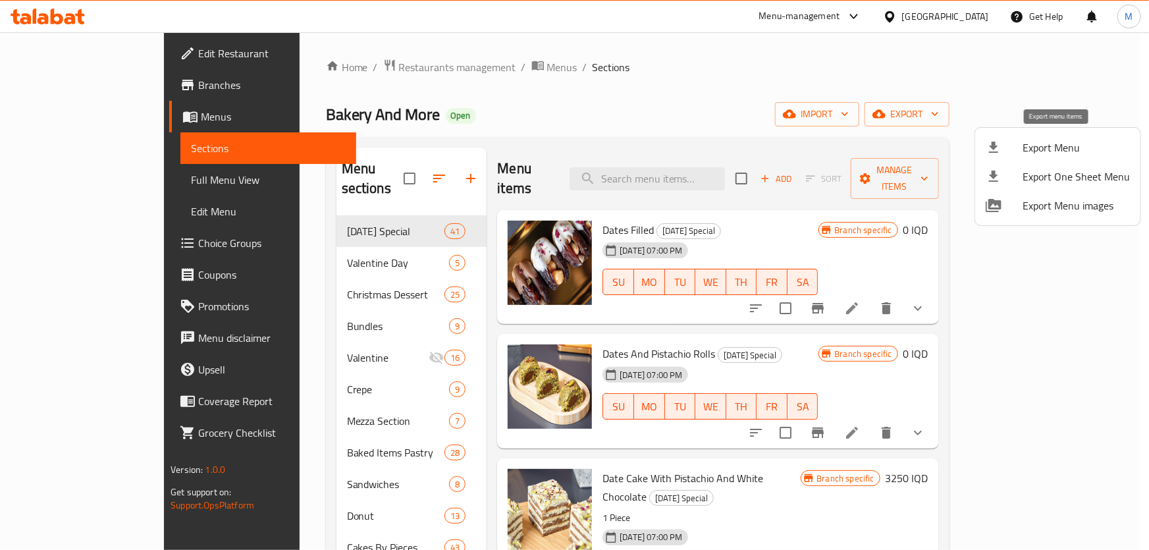
click at [1051, 147] on span "Export Menu" at bounding box center [1075, 148] width 107 height 16
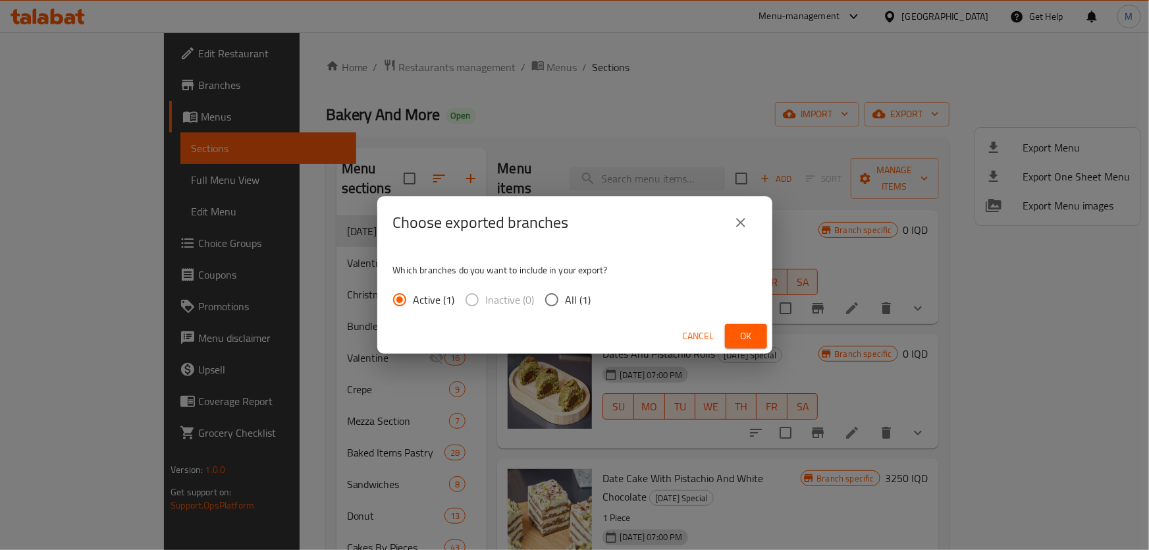
click at [581, 298] on span "All (1)" at bounding box center [578, 300] width 26 height 16
click at [565, 298] on input "All (1)" at bounding box center [552, 300] width 28 height 28
radio input "true"
click at [746, 336] on span "Ok" at bounding box center [745, 336] width 21 height 16
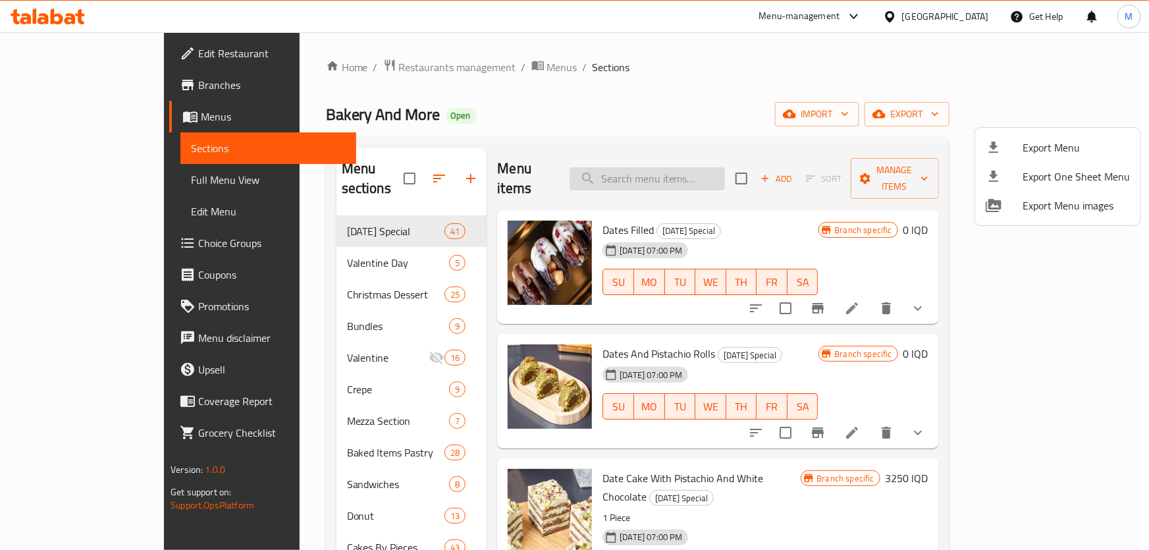
drag, startPoint x: 681, startPoint y: 176, endPoint x: 690, endPoint y: 171, distance: 10.0
click at [682, 176] on div at bounding box center [574, 275] width 1149 height 550
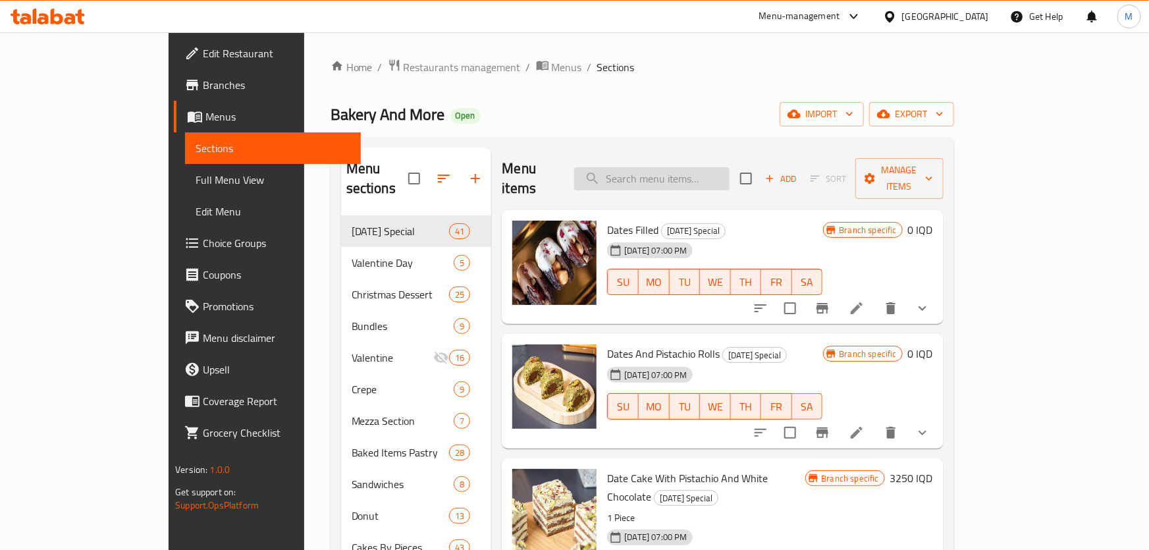
click at [690, 171] on input "search" at bounding box center [651, 178] width 155 height 23
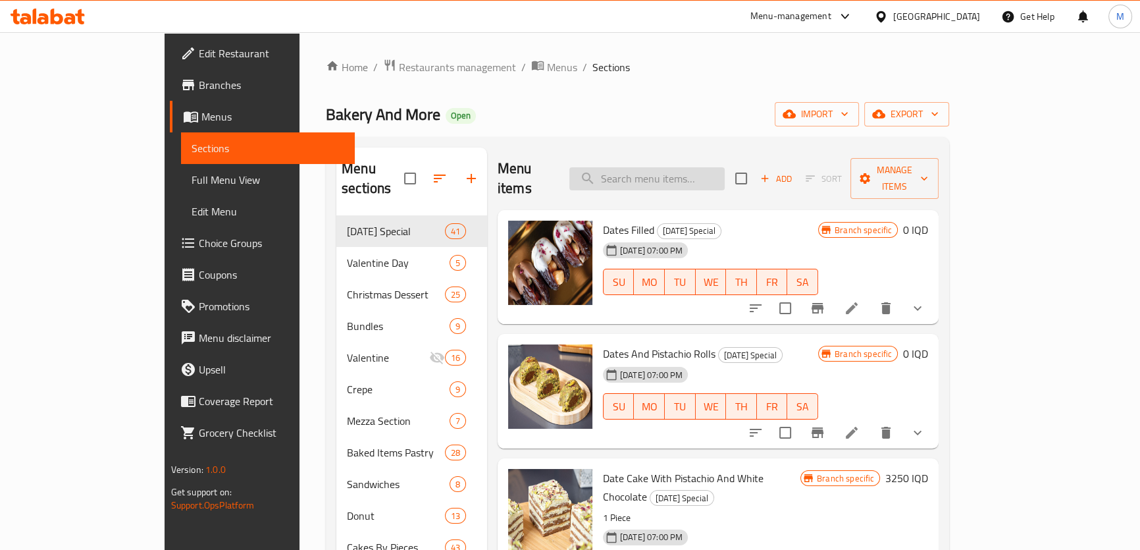
paste input "Maamoul Apricot"
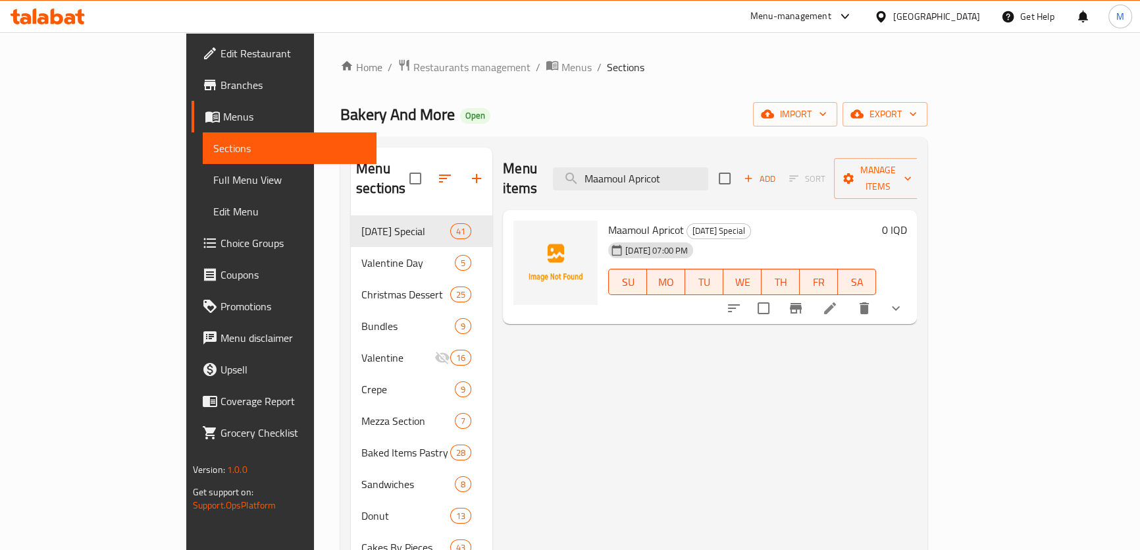
click at [900, 306] on icon "show more" at bounding box center [896, 308] width 8 height 5
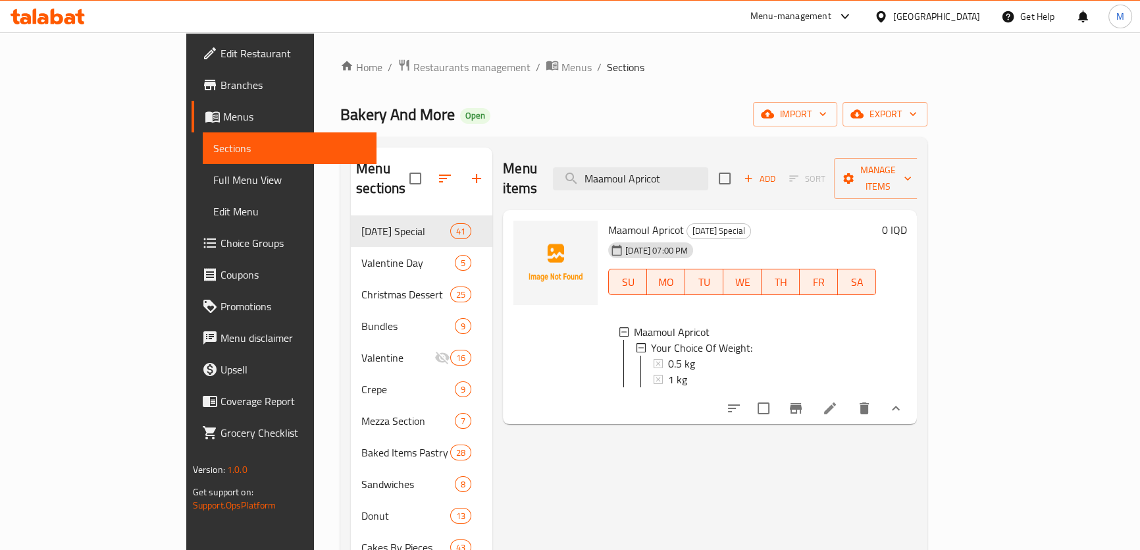
drag, startPoint x: 748, startPoint y: 166, endPoint x: 217, endPoint y: 118, distance: 534.0
paste input "Zlebyeh"
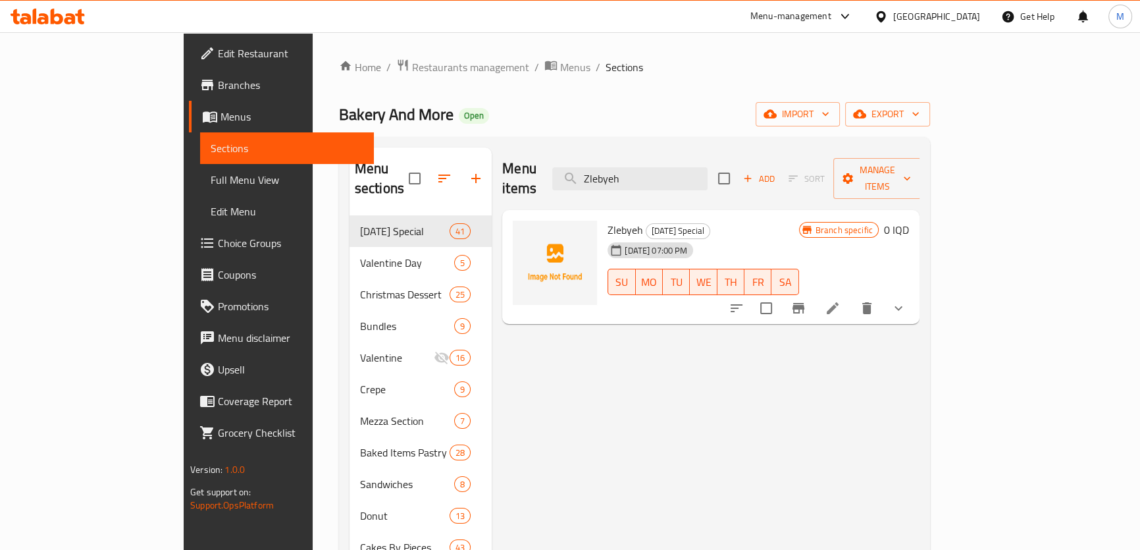
drag, startPoint x: 719, startPoint y: 169, endPoint x: 352, endPoint y: 128, distance: 369.5
paste input "[PERSON_NAME]"
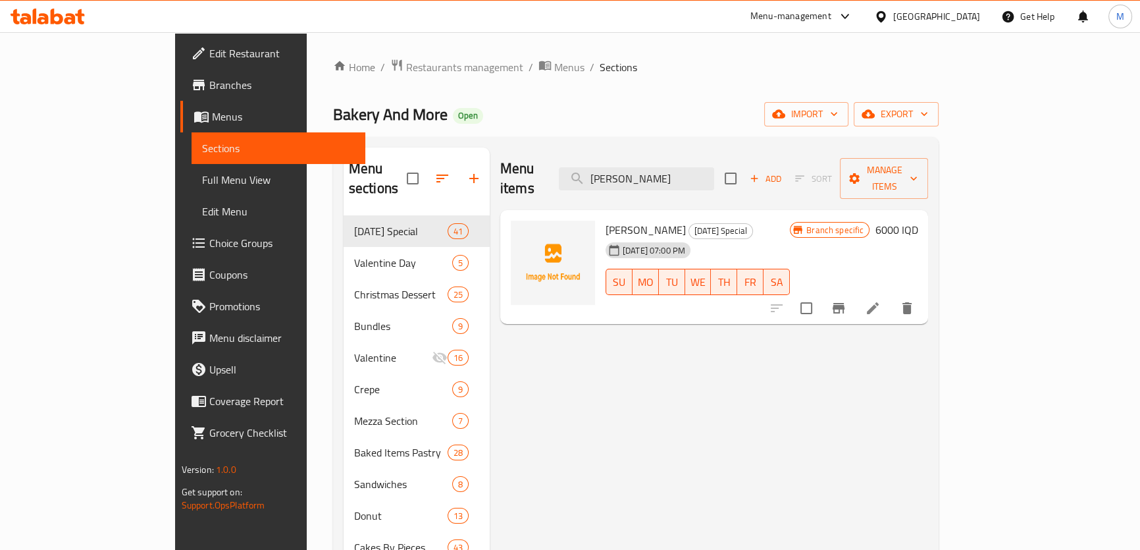
paste input "English Cake Orange With Dried Fruits"
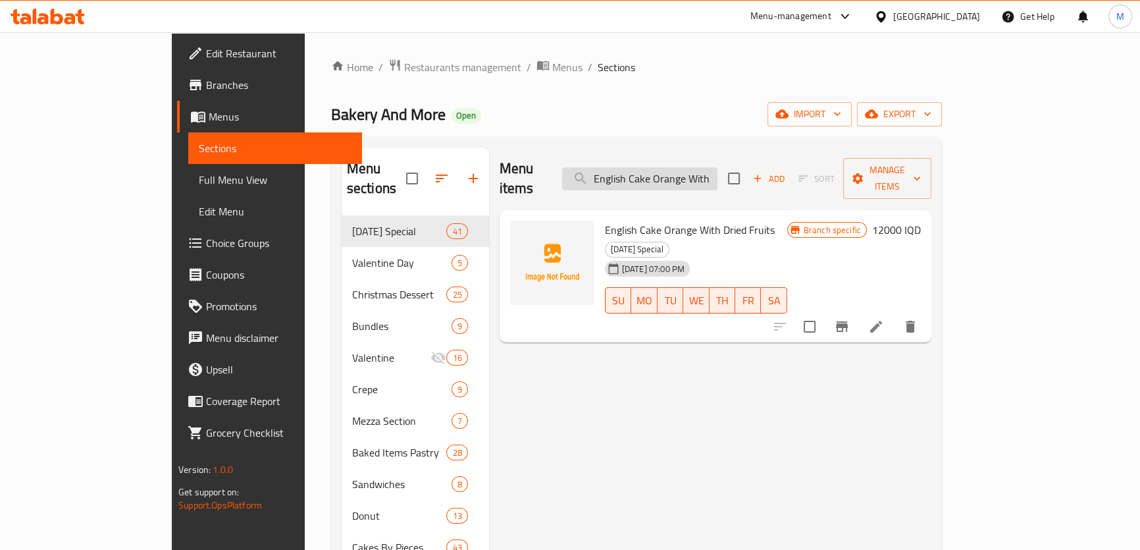
click at [717, 169] on input "English Cake Orange With Dried Fruits" at bounding box center [639, 178] width 155 height 23
paste input "Maarouk Plain"
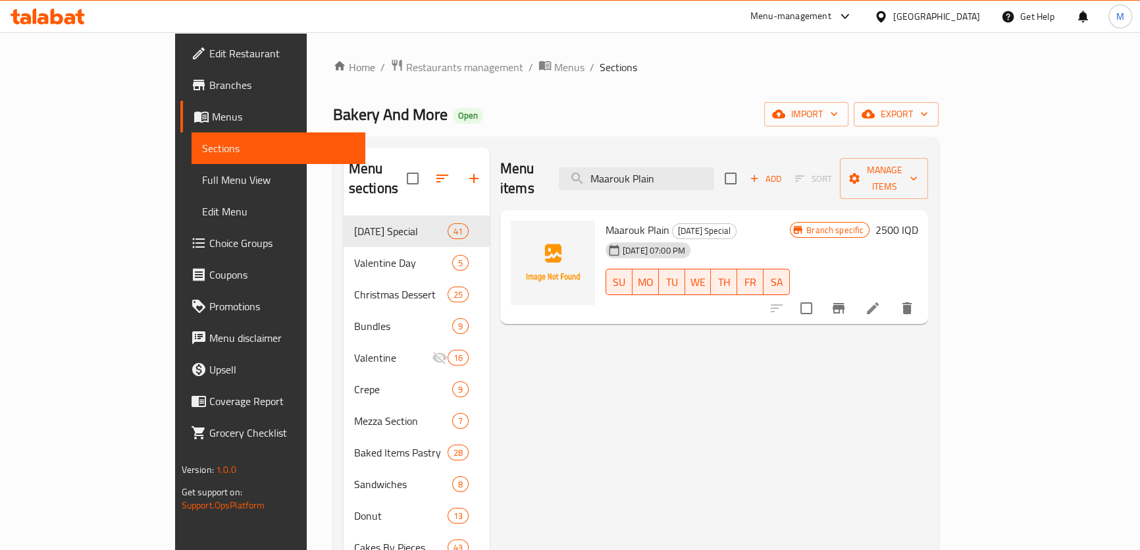
drag, startPoint x: 766, startPoint y: 170, endPoint x: 452, endPoint y: 166, distance: 314.0
paste input "Chocolate Cereal Cookies"
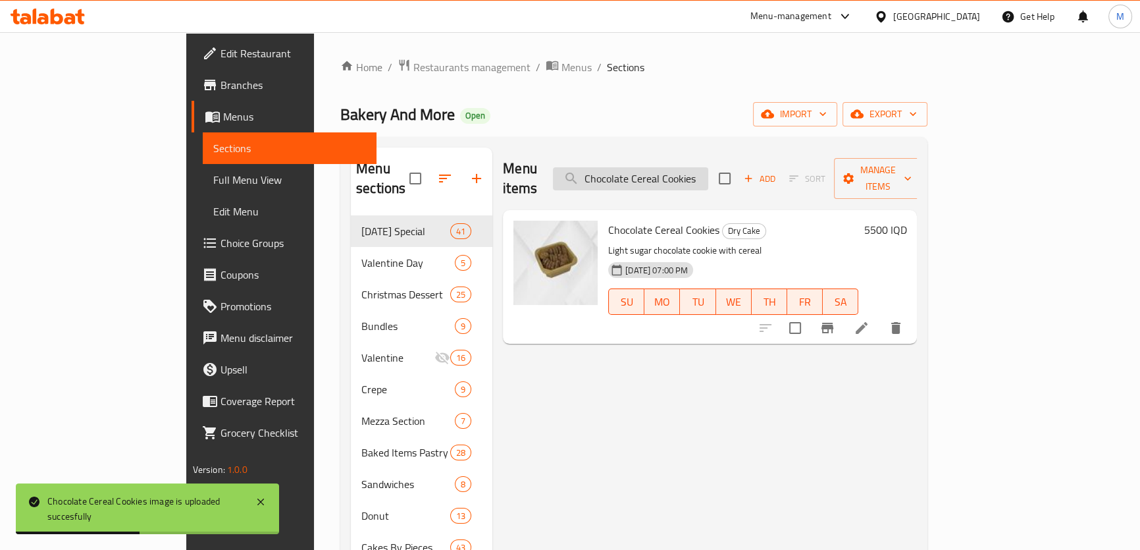
paste input "Hazelnut Cake"
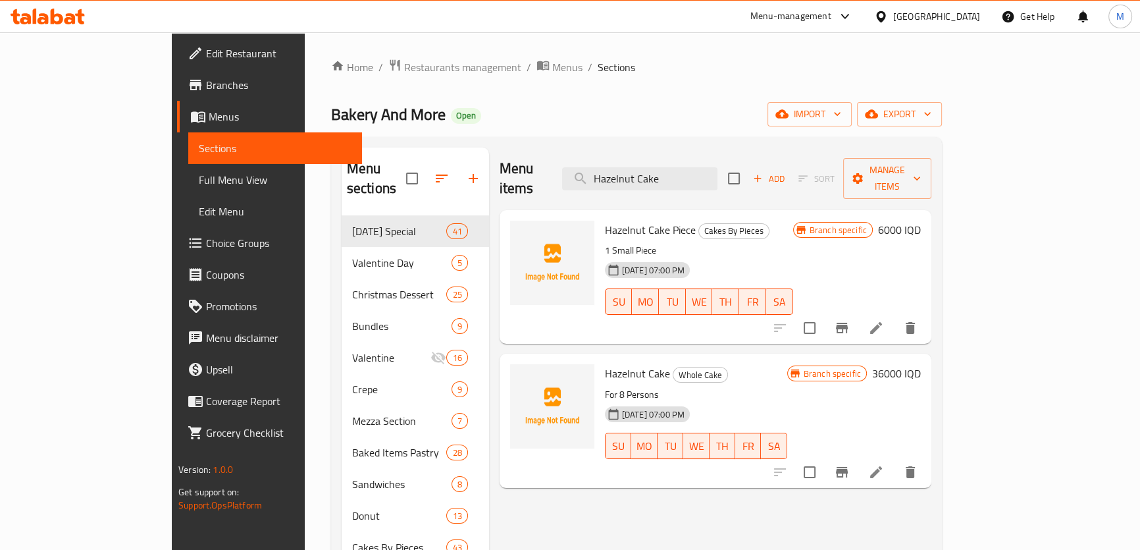
drag, startPoint x: 650, startPoint y: 162, endPoint x: 448, endPoint y: 143, distance: 202.3
paste input "Carro"
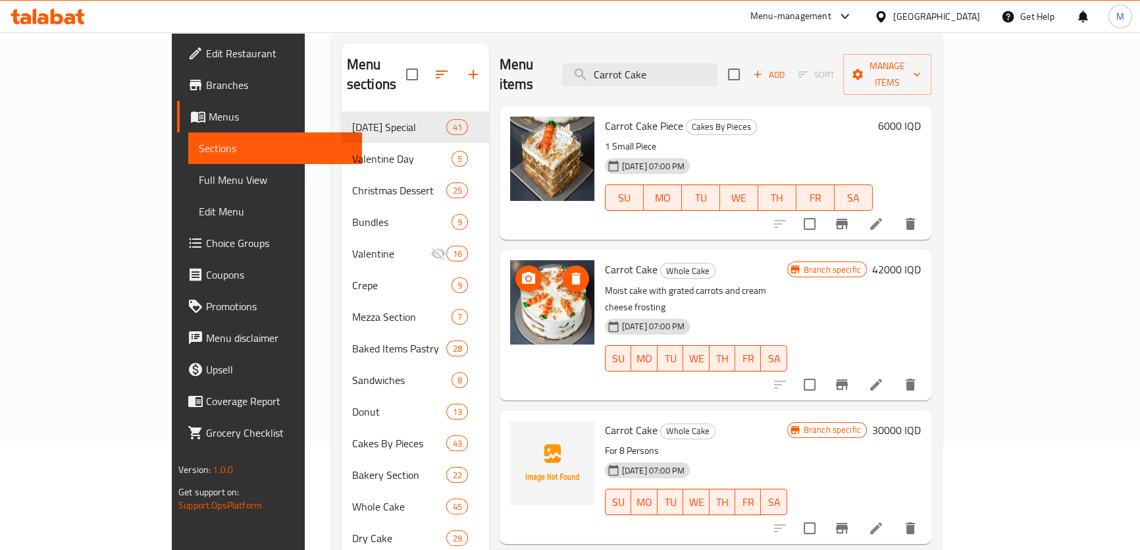
scroll to position [119, 0]
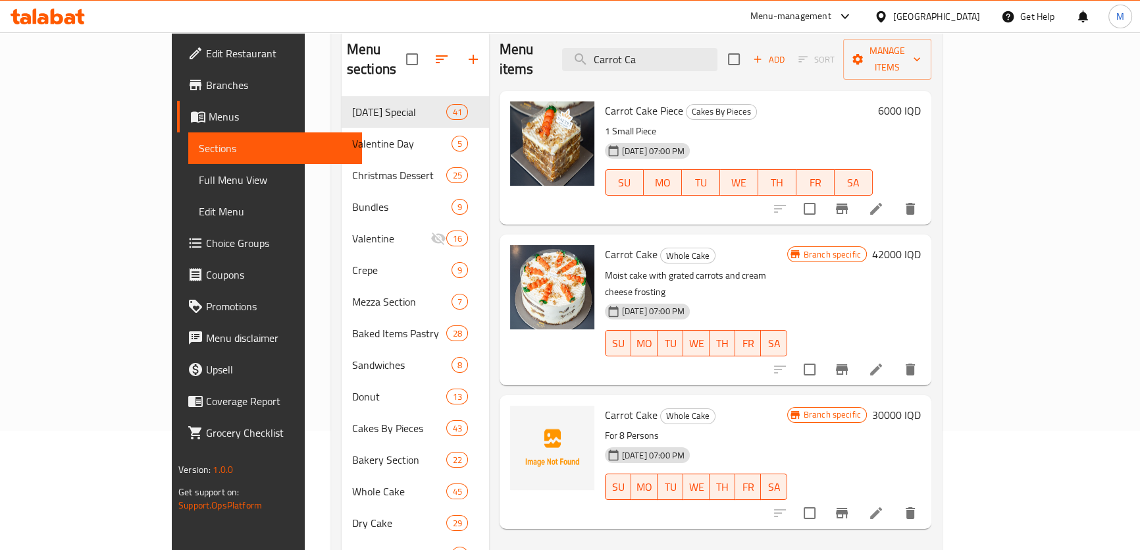
drag, startPoint x: 725, startPoint y: 47, endPoint x: 450, endPoint y: 34, distance: 274.8
click at [489, 34] on div "Menu items Carrot Ca Add Sort Manage items Carrot Cake Piece Cakes By Pieces 1 …" at bounding box center [710, 491] width 442 height 926
paste input "Honey Cake"
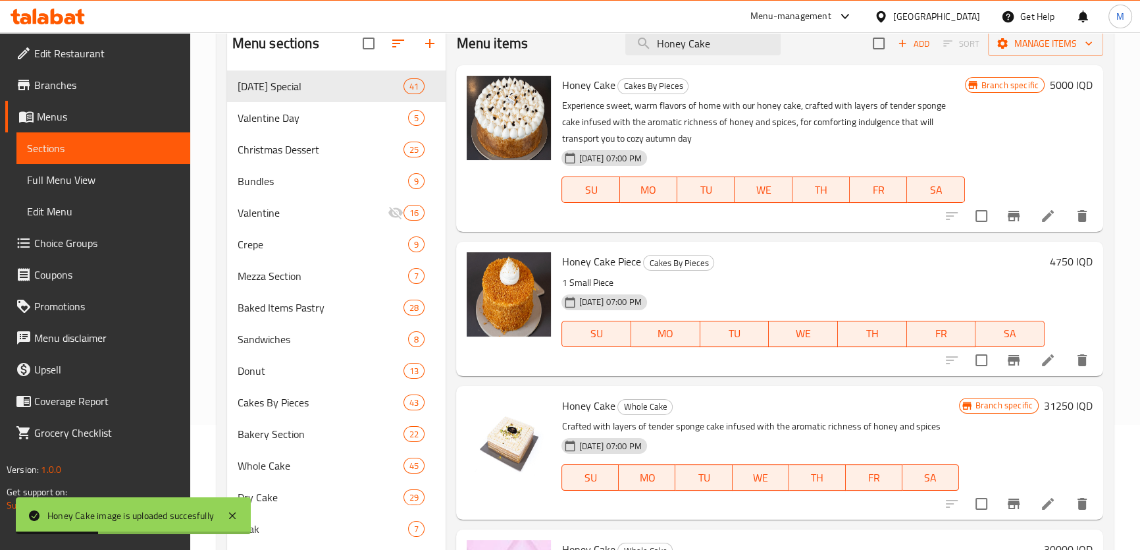
scroll to position [0, 0]
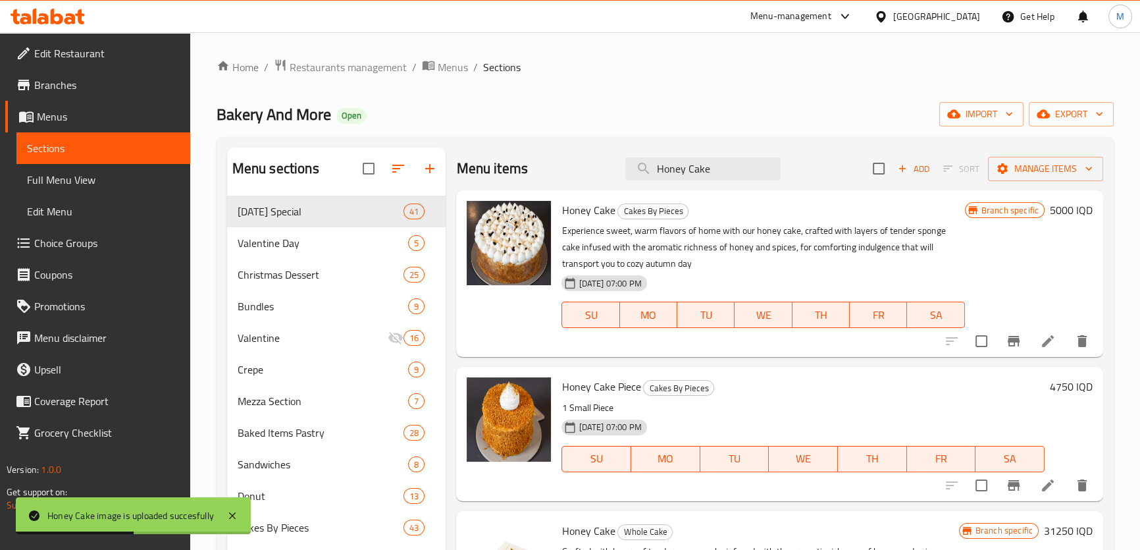
drag, startPoint x: 737, startPoint y: 165, endPoint x: 422, endPoint y: 165, distance: 315.3
paste input "Carrot"
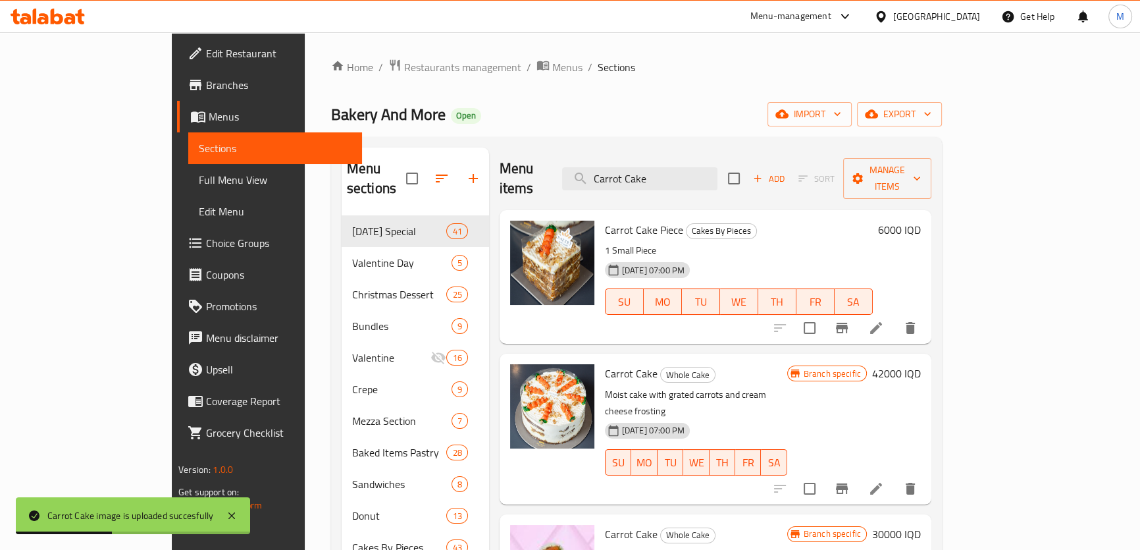
drag, startPoint x: 739, startPoint y: 174, endPoint x: 425, endPoint y: 147, distance: 314.5
paste input "Nutella Croissant"
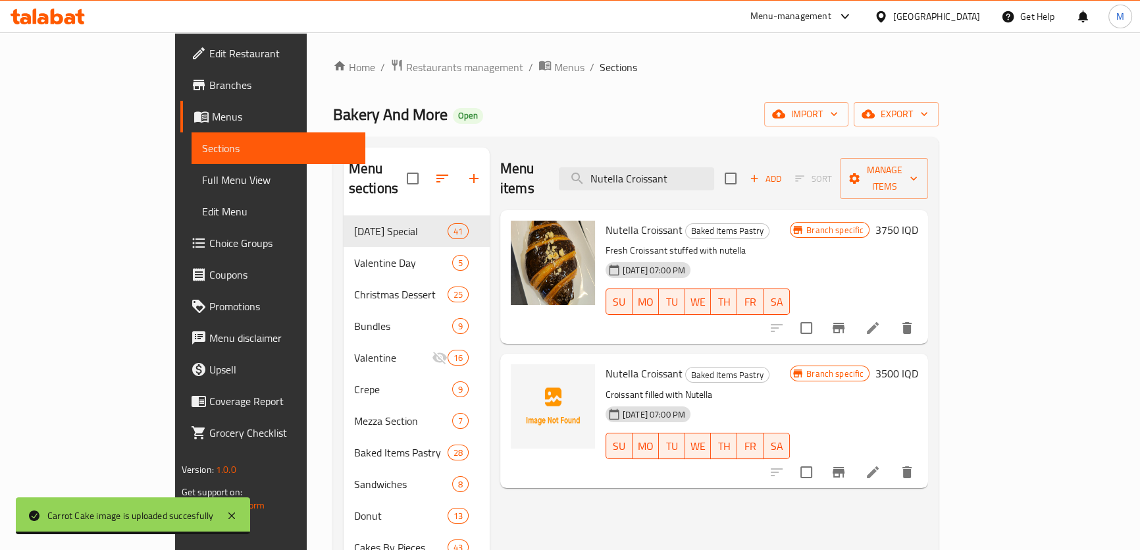
type input "Nutella Croissant"
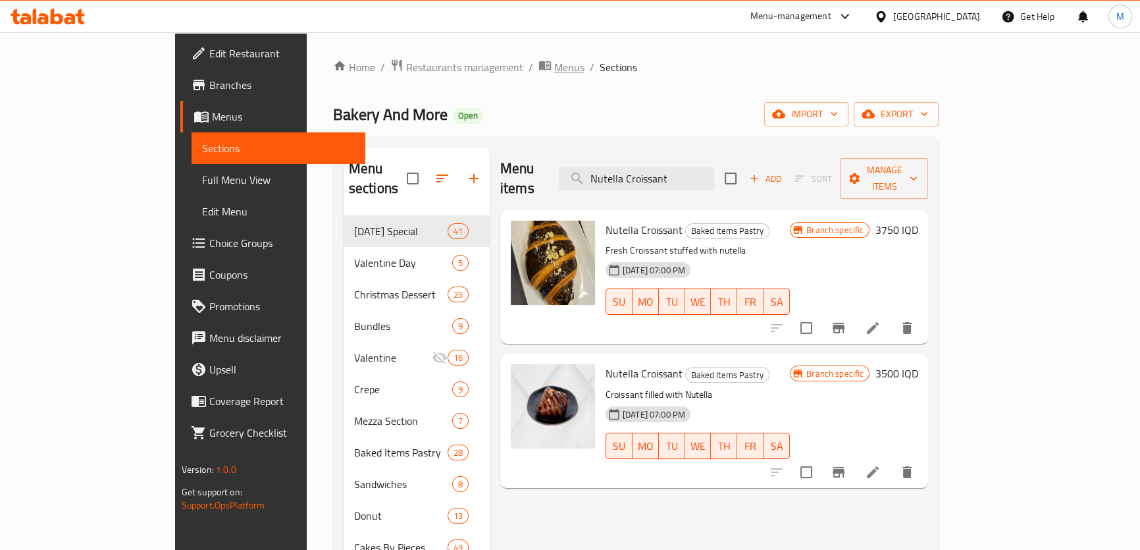
click at [554, 74] on span "Menus" at bounding box center [569, 67] width 30 height 16
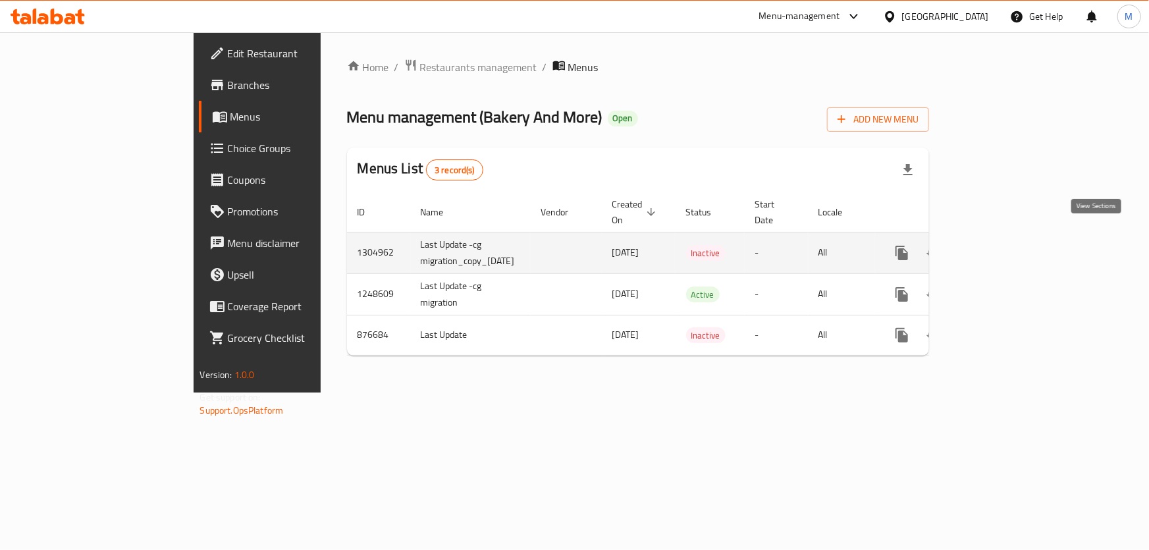
click at [1004, 245] on icon "enhanced table" at bounding box center [997, 253] width 16 height 16
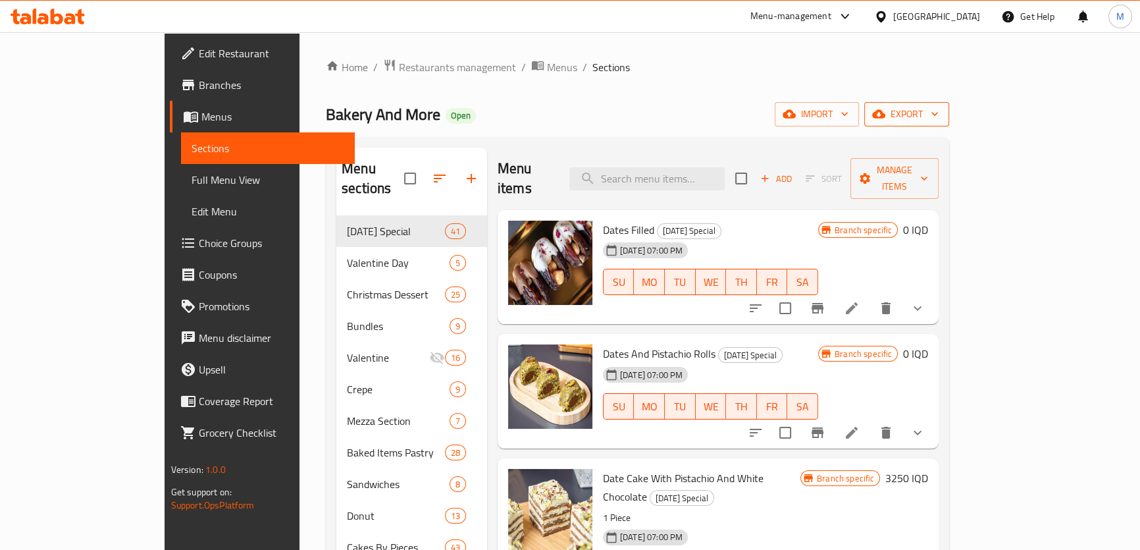
click at [939, 117] on span "export" at bounding box center [907, 114] width 64 height 16
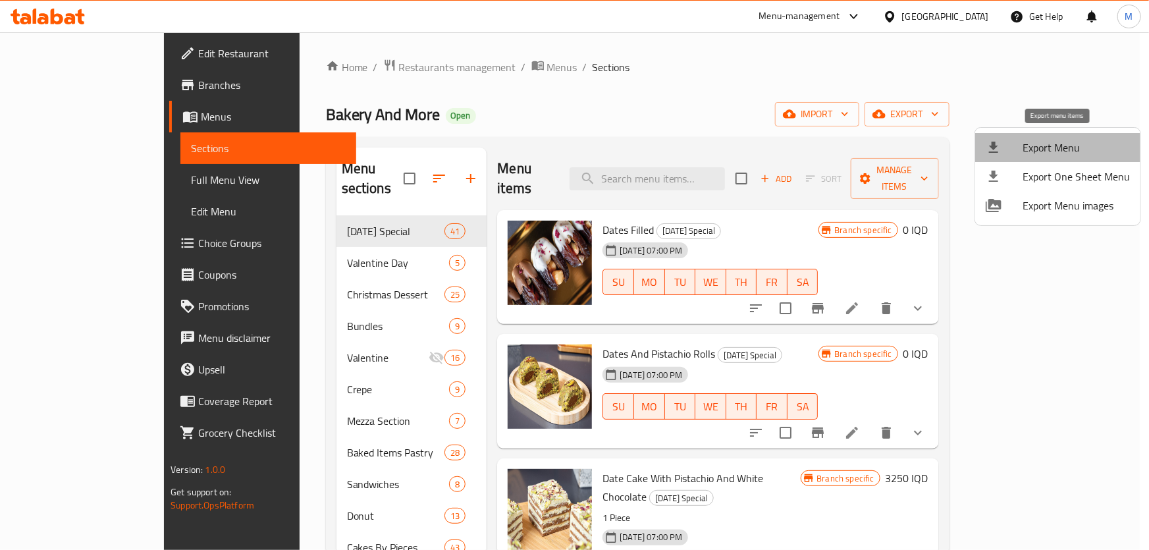
click at [1064, 143] on span "Export Menu" at bounding box center [1075, 148] width 107 height 16
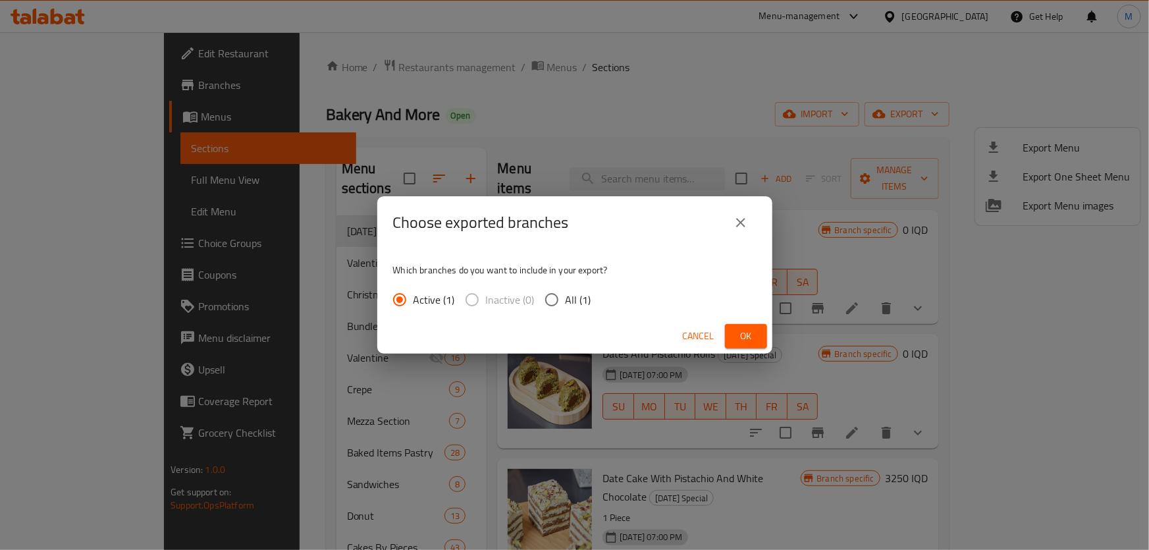
click at [572, 292] on span "All (1)" at bounding box center [578, 300] width 26 height 16
click at [565, 292] on input "All (1)" at bounding box center [552, 300] width 28 height 28
radio input "true"
click at [742, 335] on span "Ok" at bounding box center [745, 336] width 21 height 16
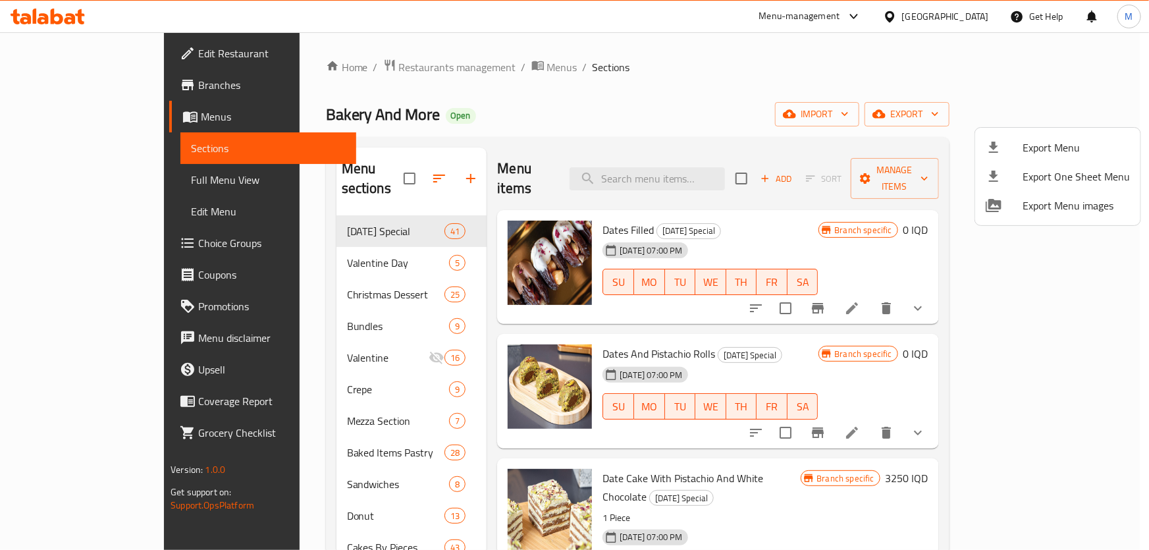
click at [448, 70] on div at bounding box center [574, 275] width 1149 height 550
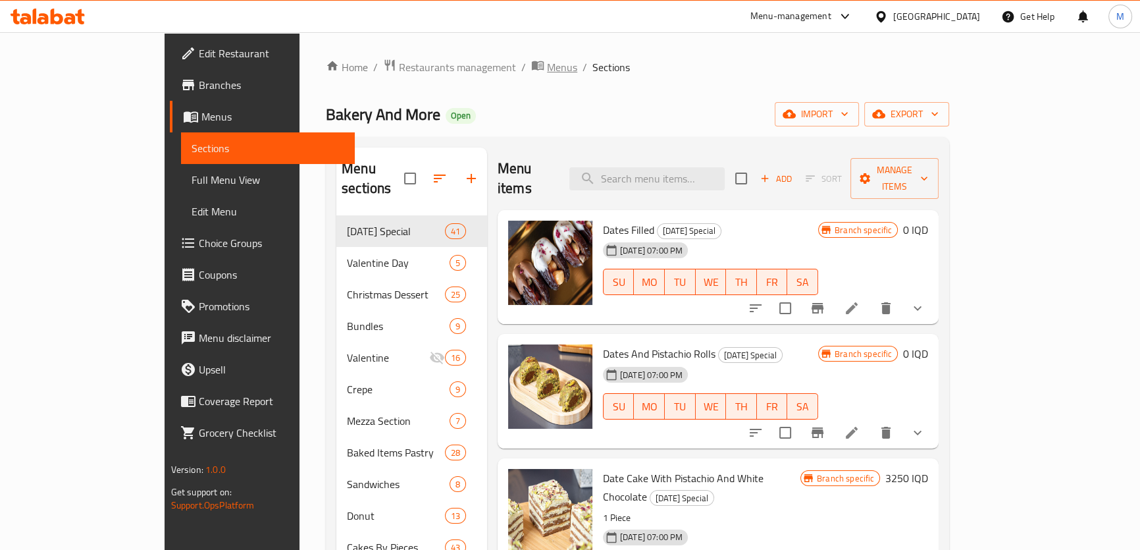
click at [547, 73] on span "Menus" at bounding box center [562, 67] width 30 height 16
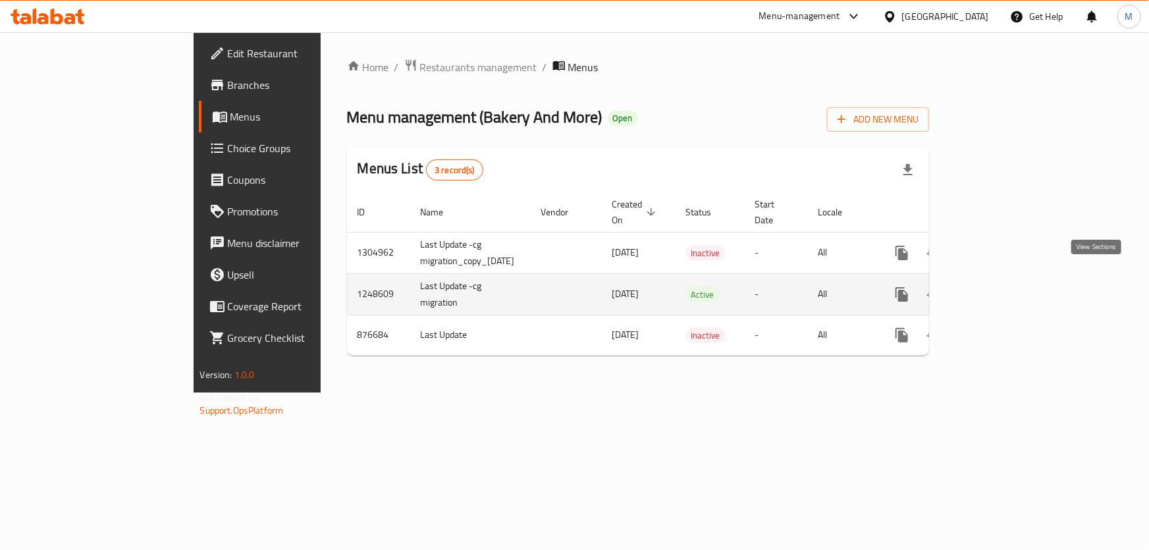
click at [1004, 286] on icon "enhanced table" at bounding box center [997, 294] width 16 height 16
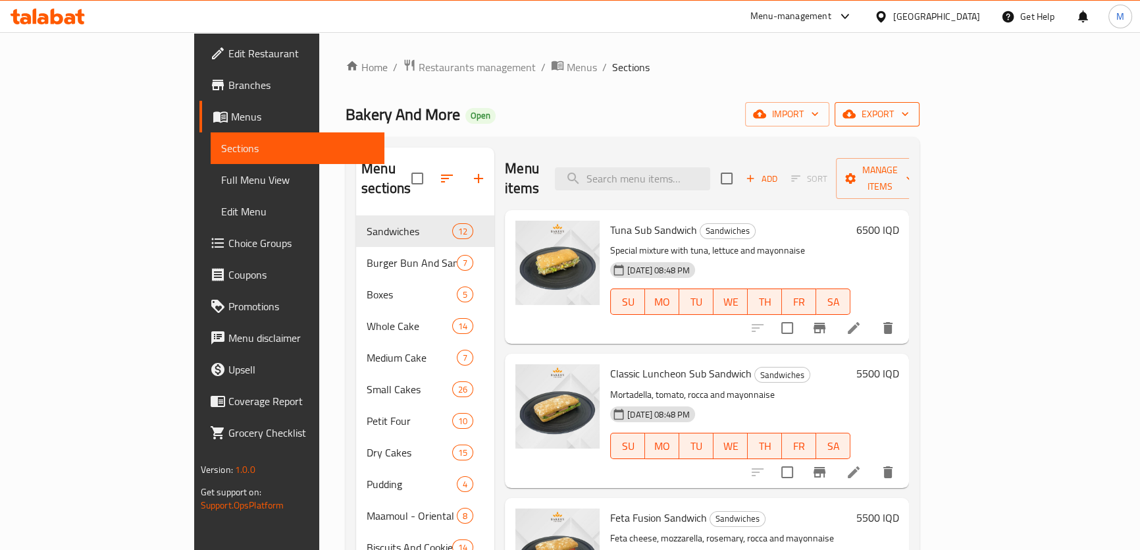
click at [909, 114] on span "export" at bounding box center [877, 114] width 64 height 16
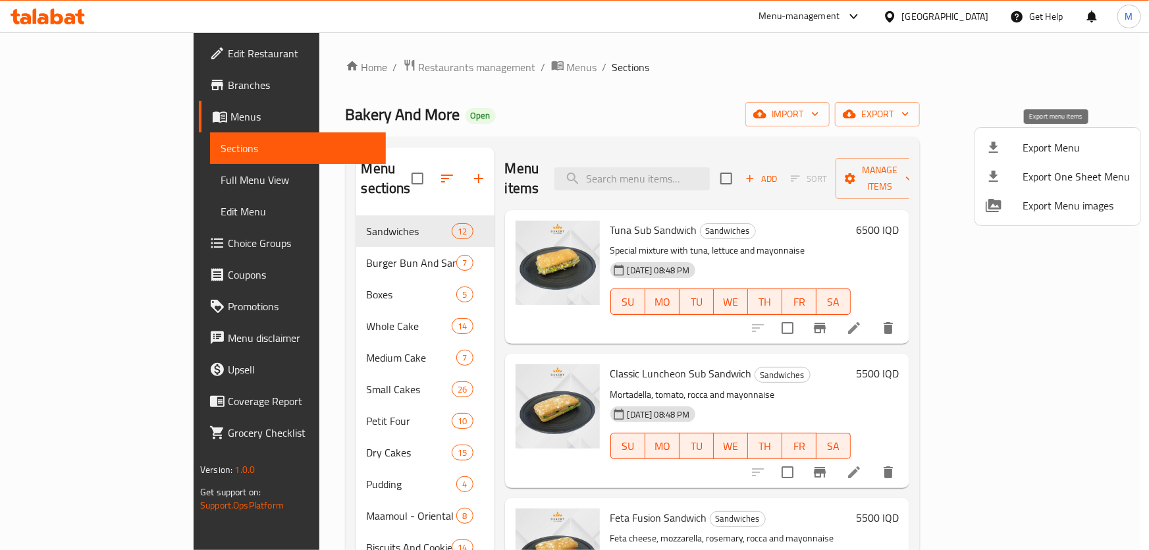
click at [1059, 143] on span "Export Menu" at bounding box center [1075, 148] width 107 height 16
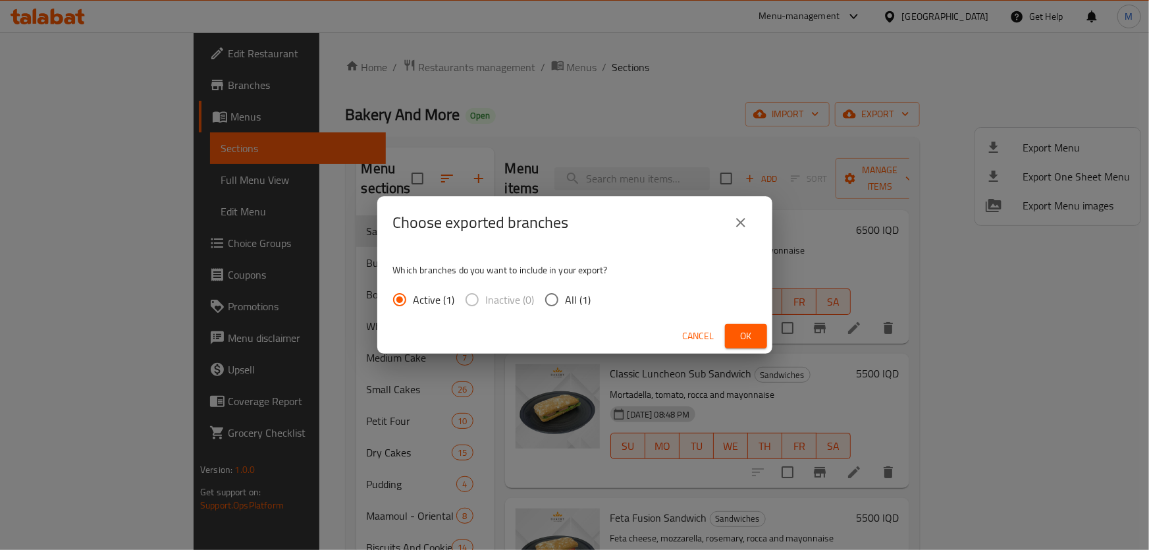
click at [567, 299] on span "All (1)" at bounding box center [578, 300] width 26 height 16
click at [565, 299] on input "All (1)" at bounding box center [552, 300] width 28 height 28
radio input "true"
click at [746, 330] on span "Ok" at bounding box center [745, 336] width 21 height 16
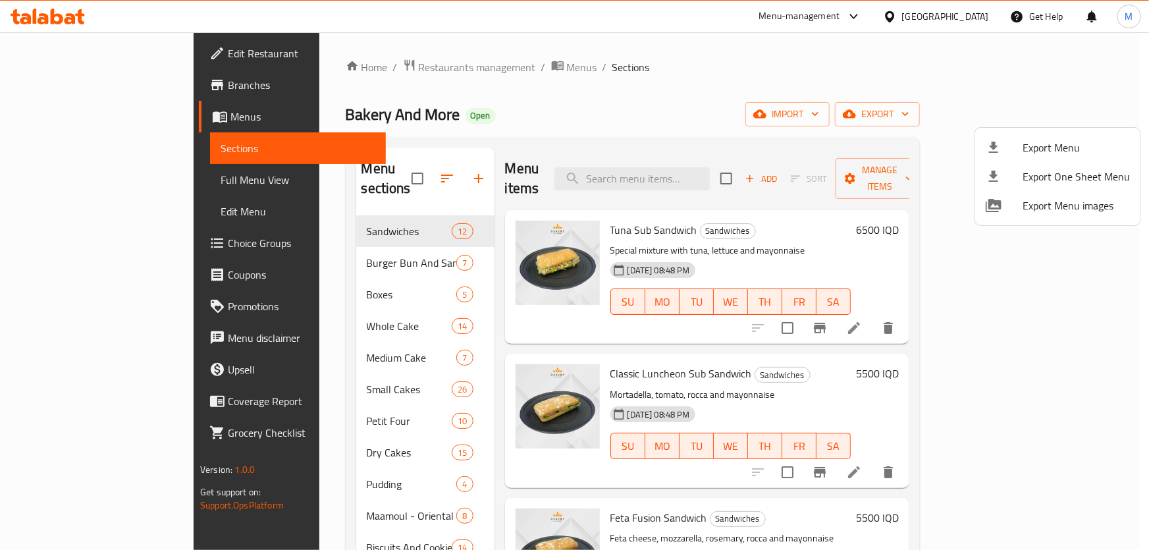
click at [454, 68] on div at bounding box center [574, 275] width 1149 height 550
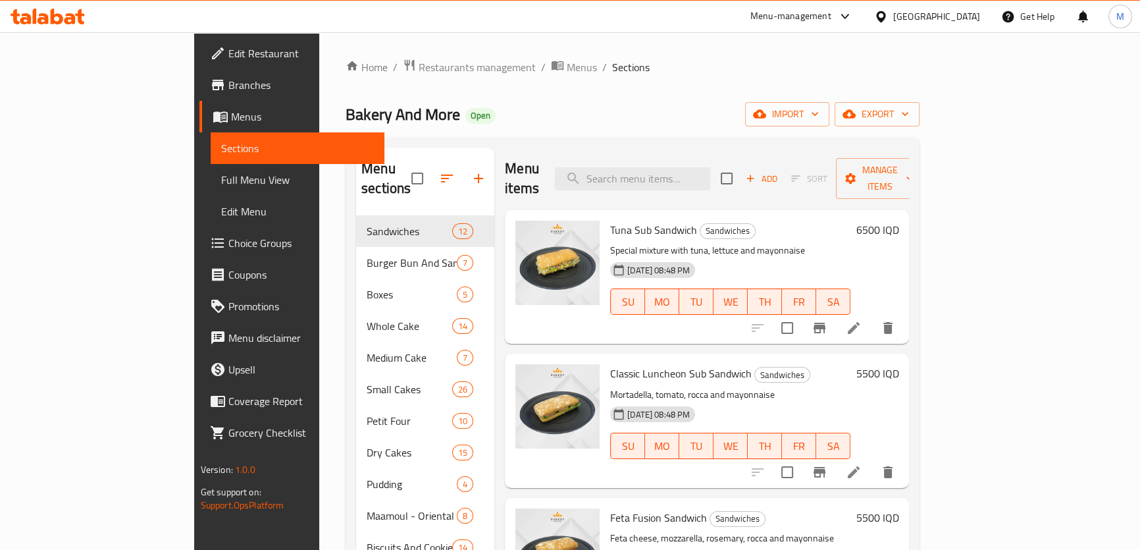
click at [567, 68] on span "Menus" at bounding box center [582, 67] width 30 height 16
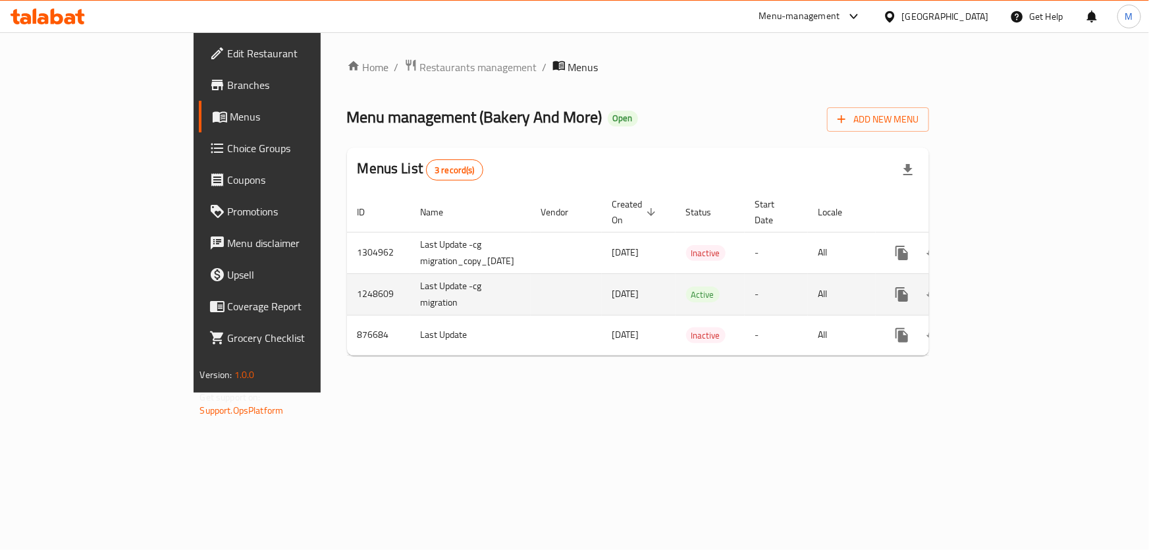
click at [347, 276] on td "1248609" at bounding box center [378, 293] width 63 height 41
copy td "1248609"
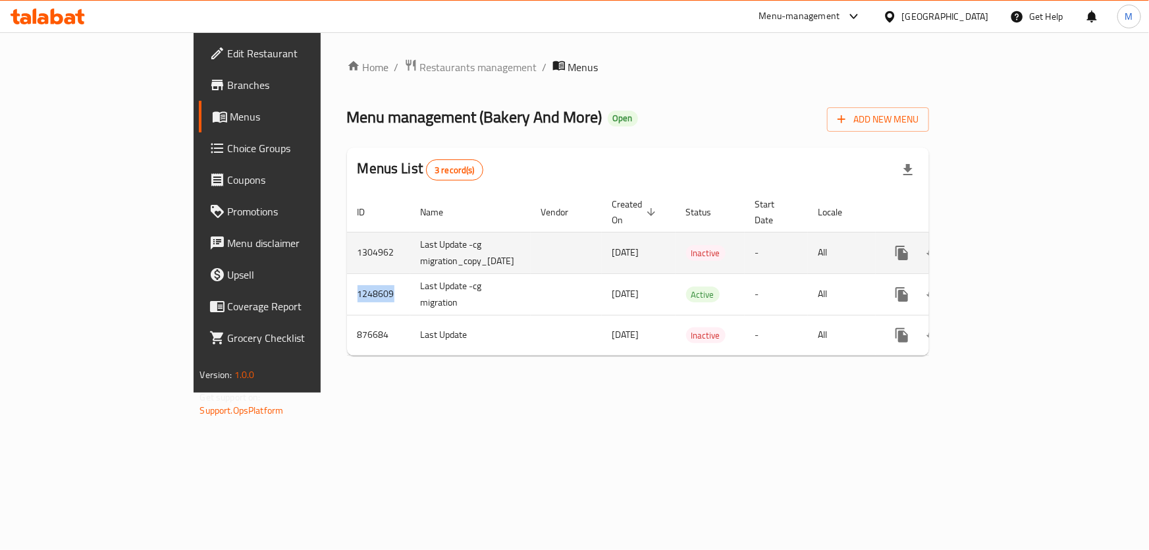
click at [347, 242] on td "1304962" at bounding box center [378, 252] width 63 height 41
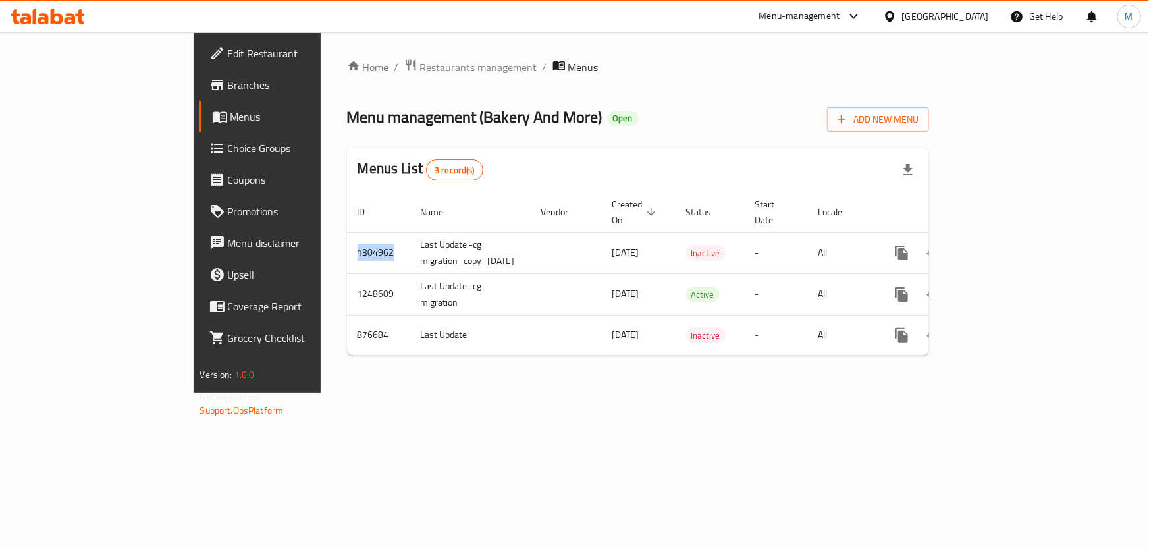
copy td "1304962"
